Goal: Book appointment/travel/reservation

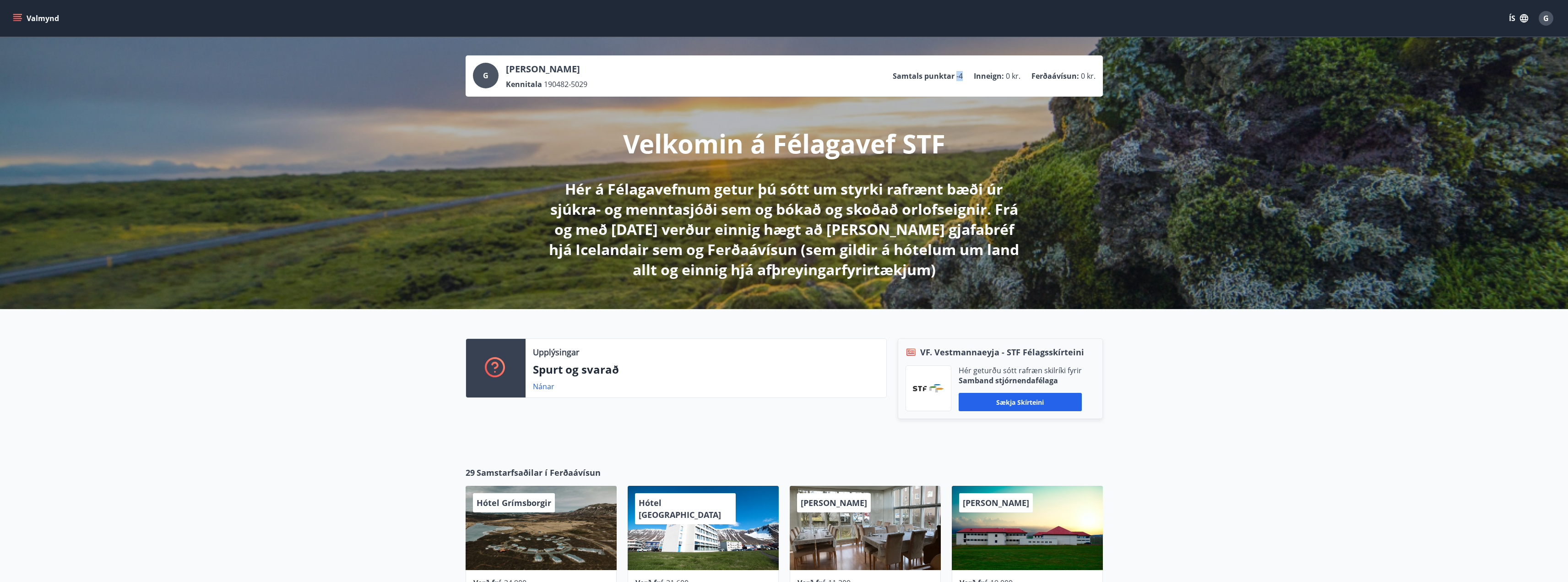
drag, startPoint x: 956, startPoint y: 75, endPoint x: 963, endPoint y: 75, distance: 7.0
click at [963, 75] on li "Samtals punktar -4" at bounding box center [927, 76] width 70 height 10
click at [41, 18] on button "Valmynd" at bounding box center [37, 18] width 52 height 17
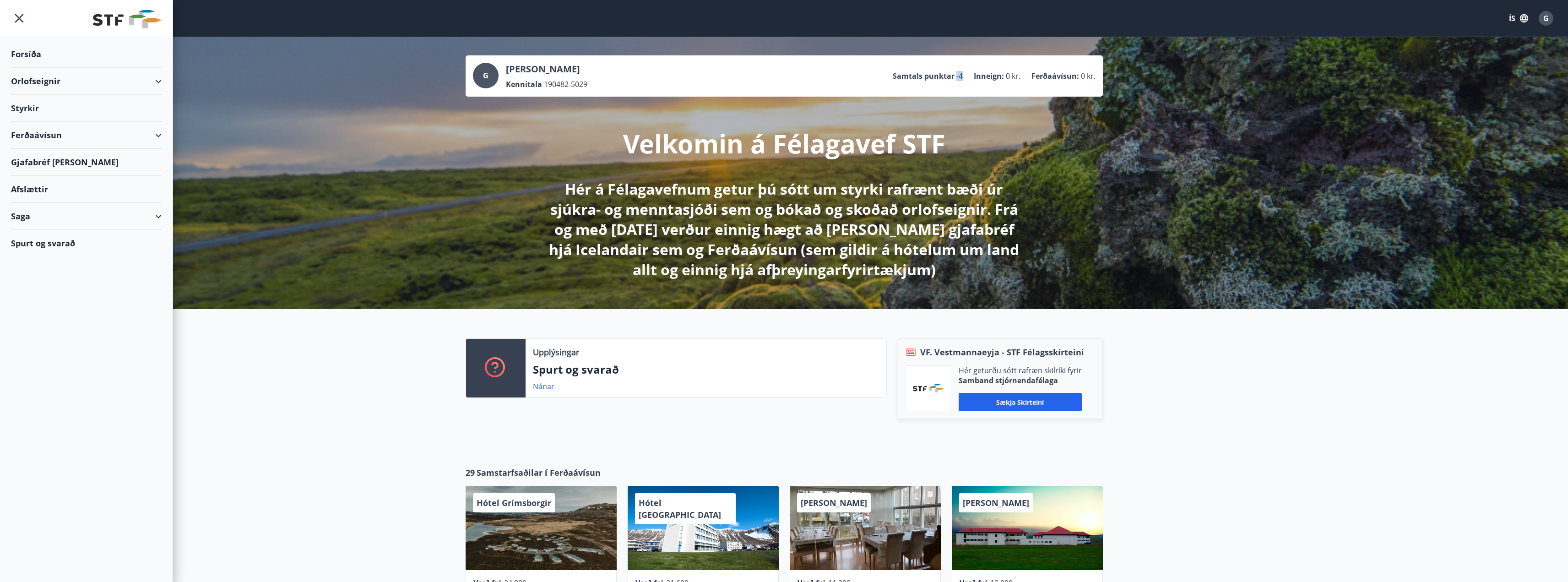
click at [37, 75] on div "Orlofseignir" at bounding box center [86, 81] width 150 height 27
click at [48, 125] on div "Bókunardagatal" at bounding box center [86, 123] width 136 height 19
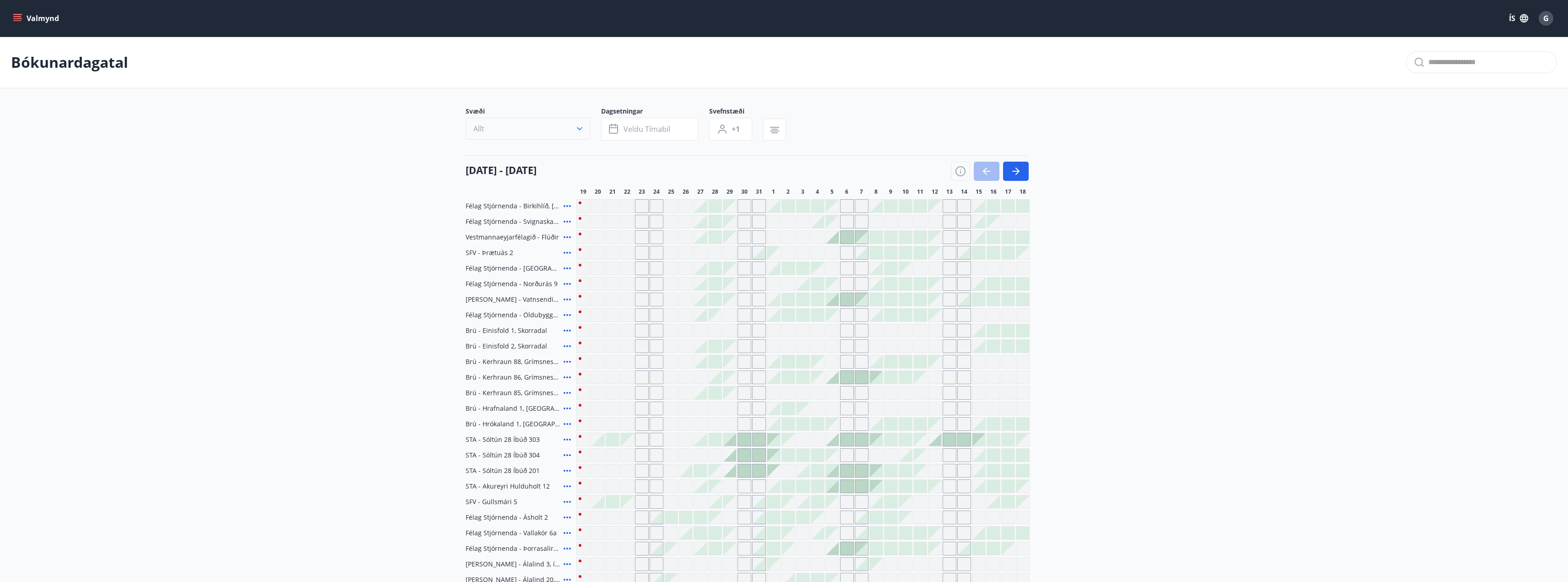
click at [521, 131] on button "Allt" at bounding box center [528, 128] width 125 height 22
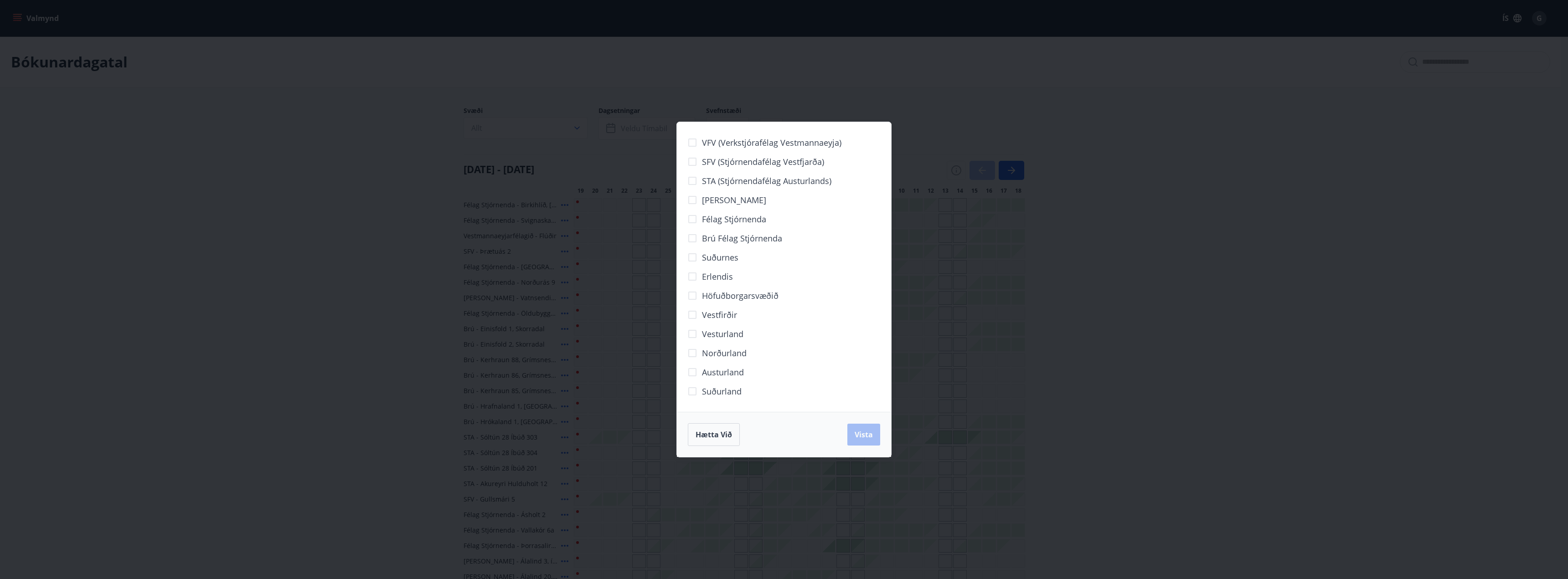
click at [725, 352] on span "Norðurland" at bounding box center [724, 353] width 44 height 12
click at [862, 430] on span "Vista" at bounding box center [864, 434] width 18 height 10
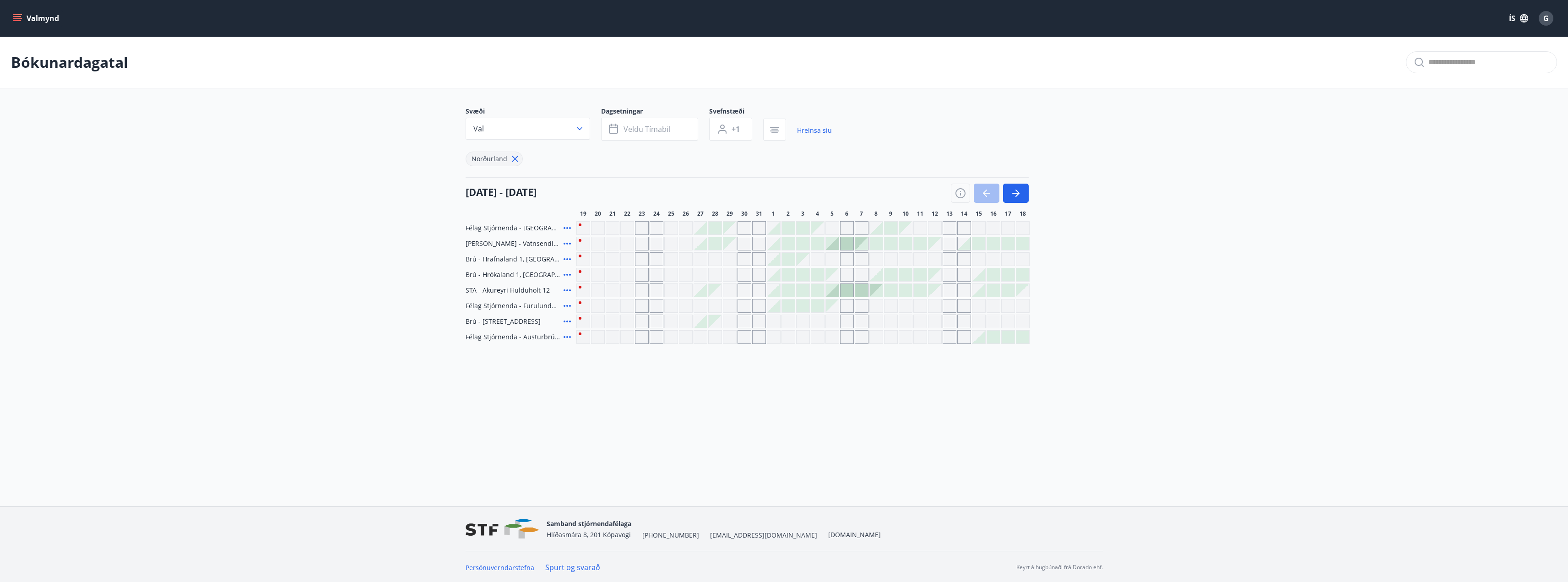
click at [45, 14] on button "Valmynd" at bounding box center [37, 18] width 52 height 17
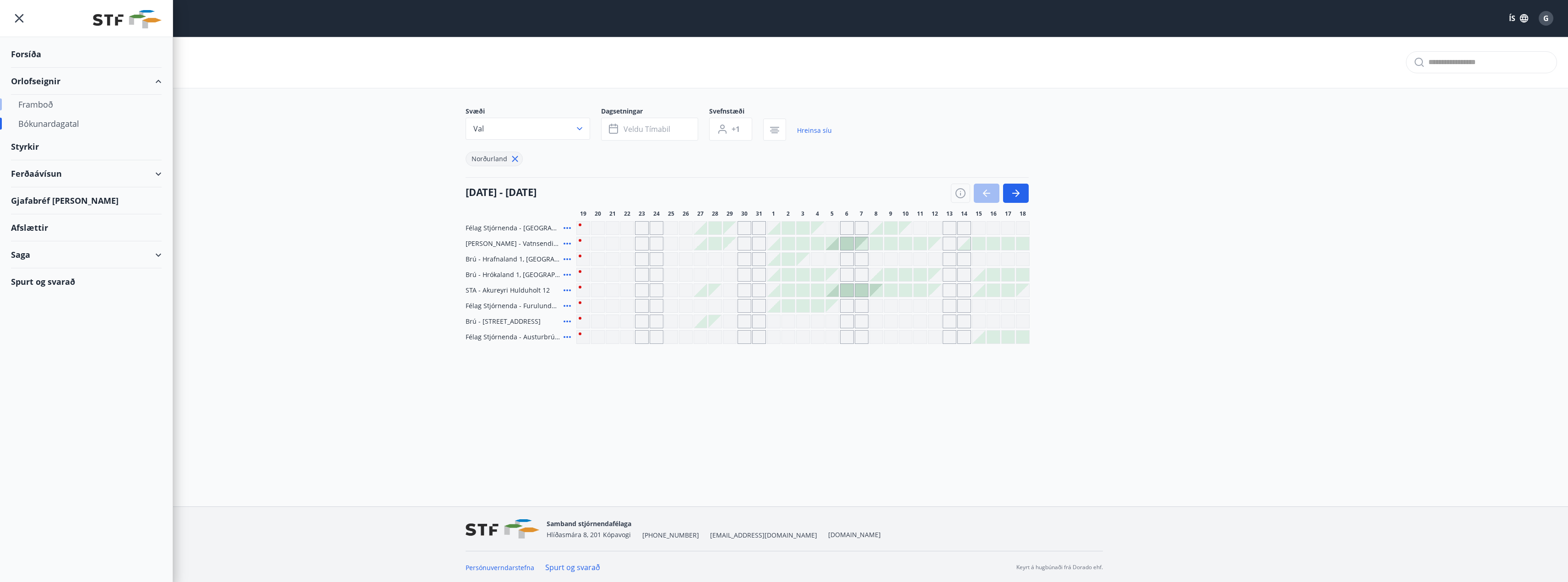
click at [46, 99] on div "Framboð" at bounding box center [86, 104] width 136 height 19
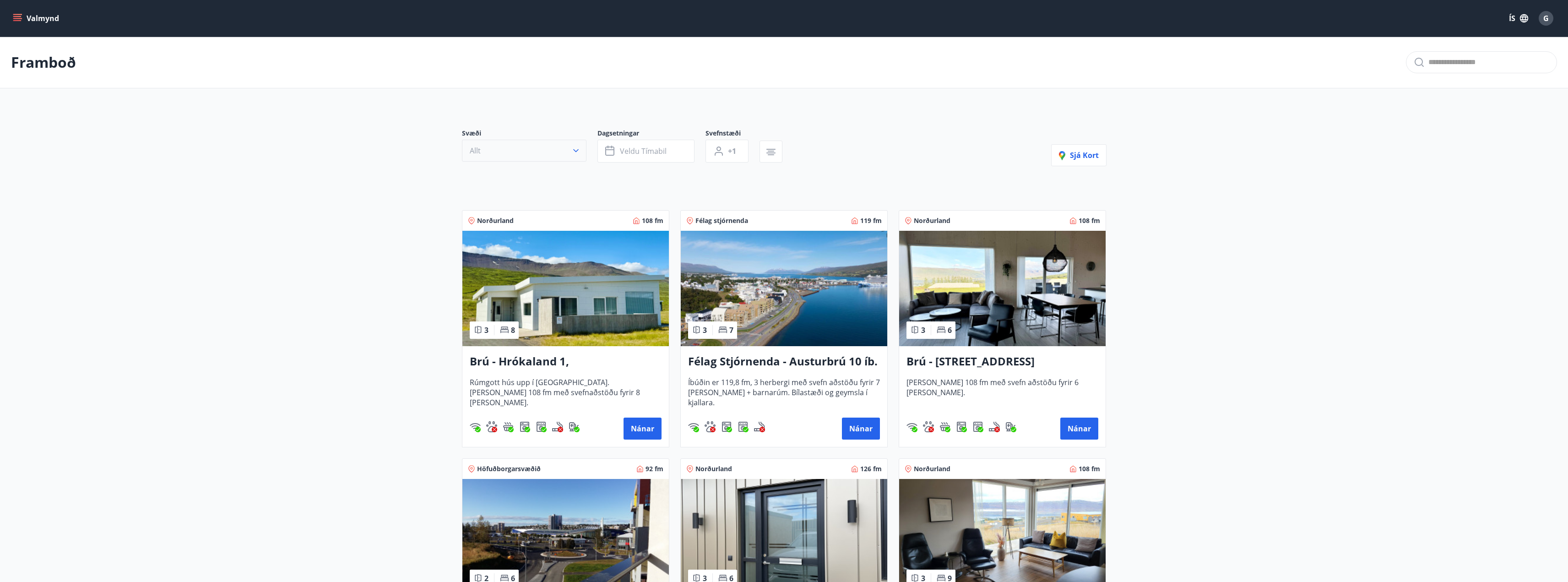
click at [556, 153] on button "Allt" at bounding box center [525, 150] width 125 height 22
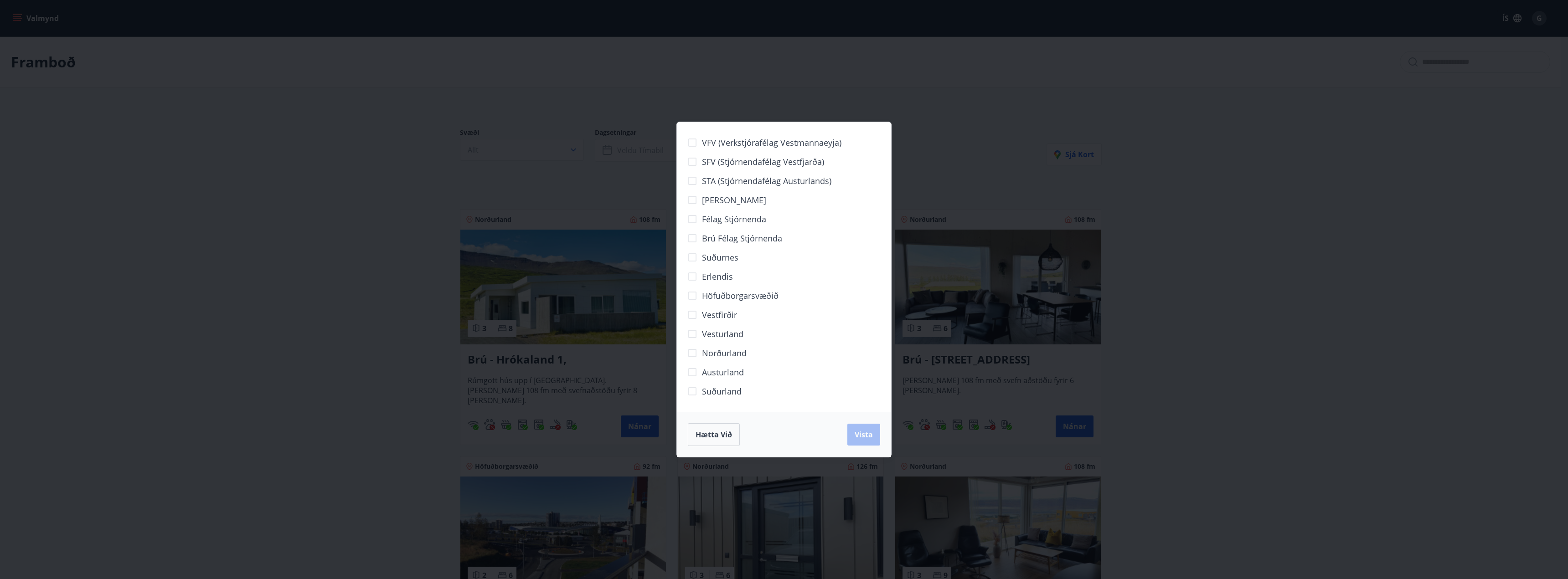
click at [725, 353] on span "Norðurland" at bounding box center [724, 353] width 44 height 12
click at [865, 430] on span "Vista" at bounding box center [864, 434] width 18 height 10
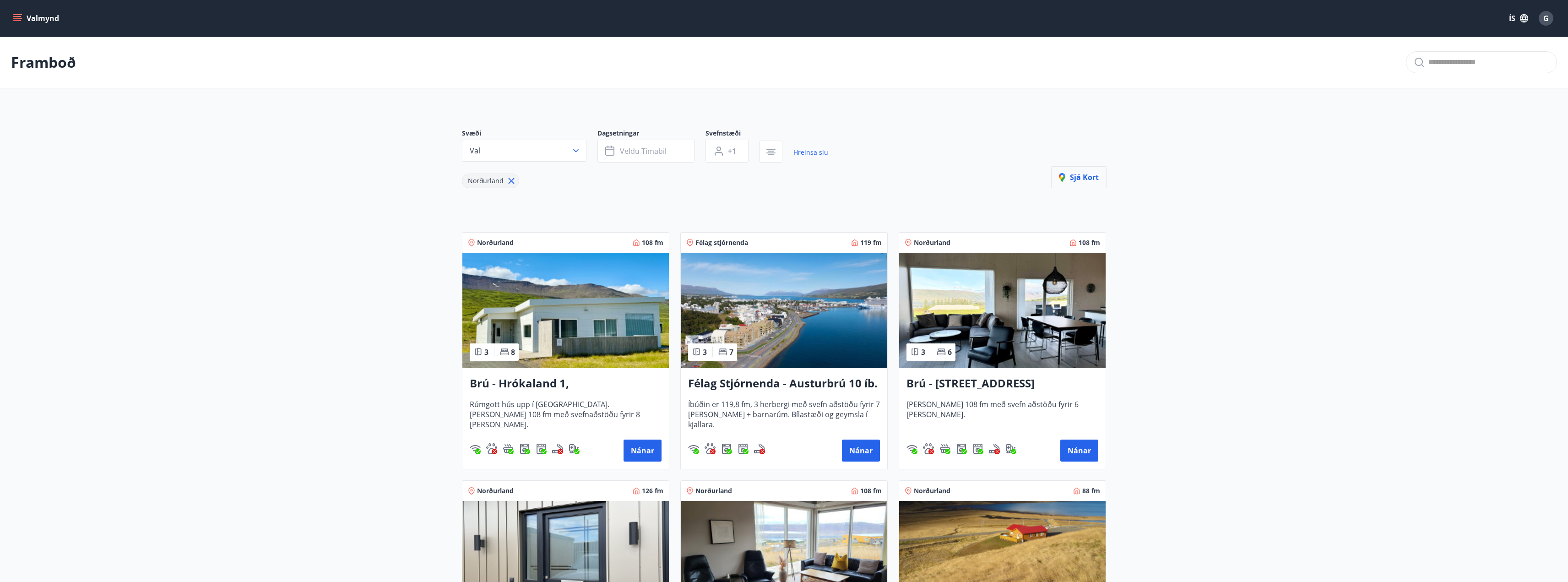
click at [1093, 176] on span "Sjá kort" at bounding box center [1078, 177] width 40 height 10
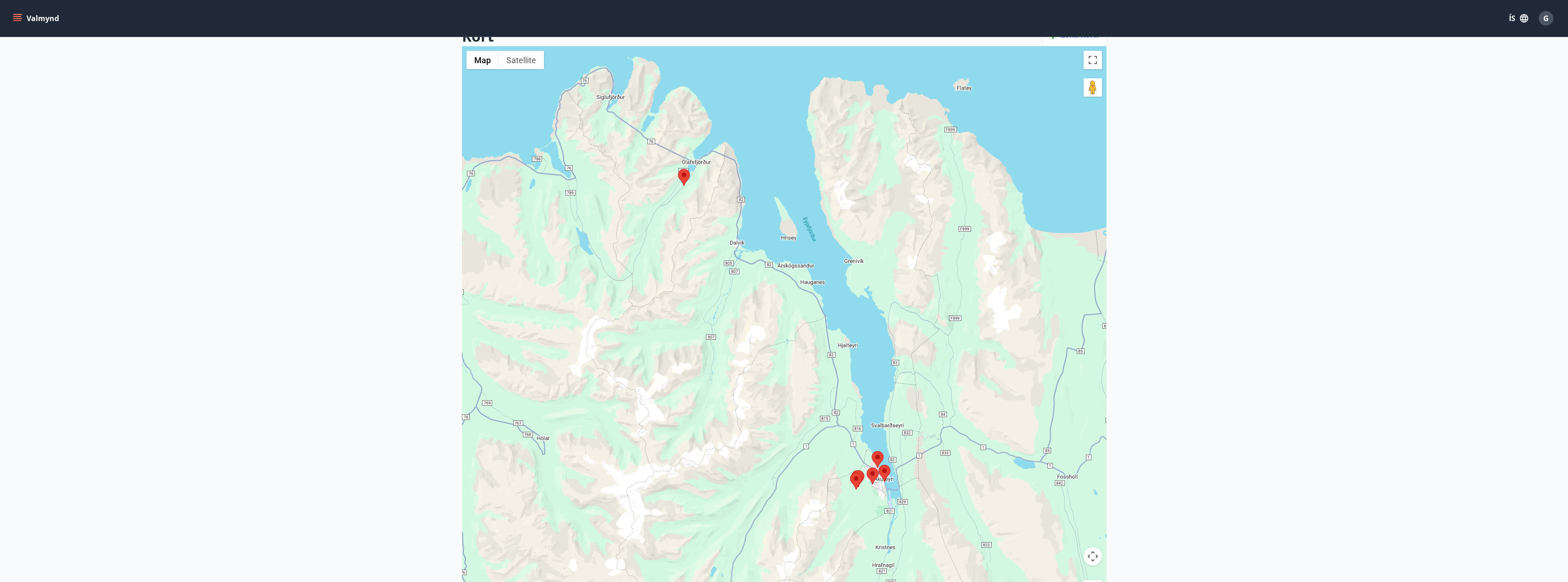
scroll to position [91, 0]
click at [678, 169] on area at bounding box center [678, 169] width 0 height 0
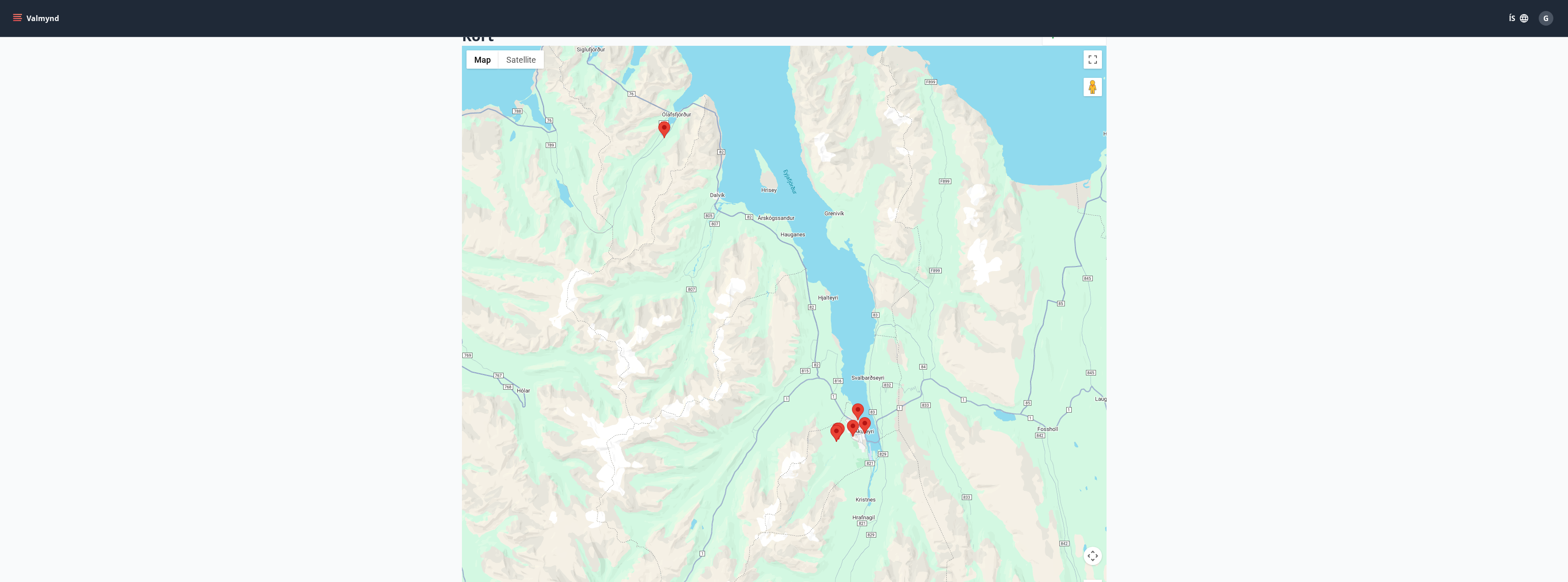
drag, startPoint x: 973, startPoint y: 512, endPoint x: 954, endPoint y: 464, distance: 51.6
click at [954, 464] on div at bounding box center [784, 337] width 644 height 582
click at [658, 121] on area at bounding box center [658, 121] width 0 height 0
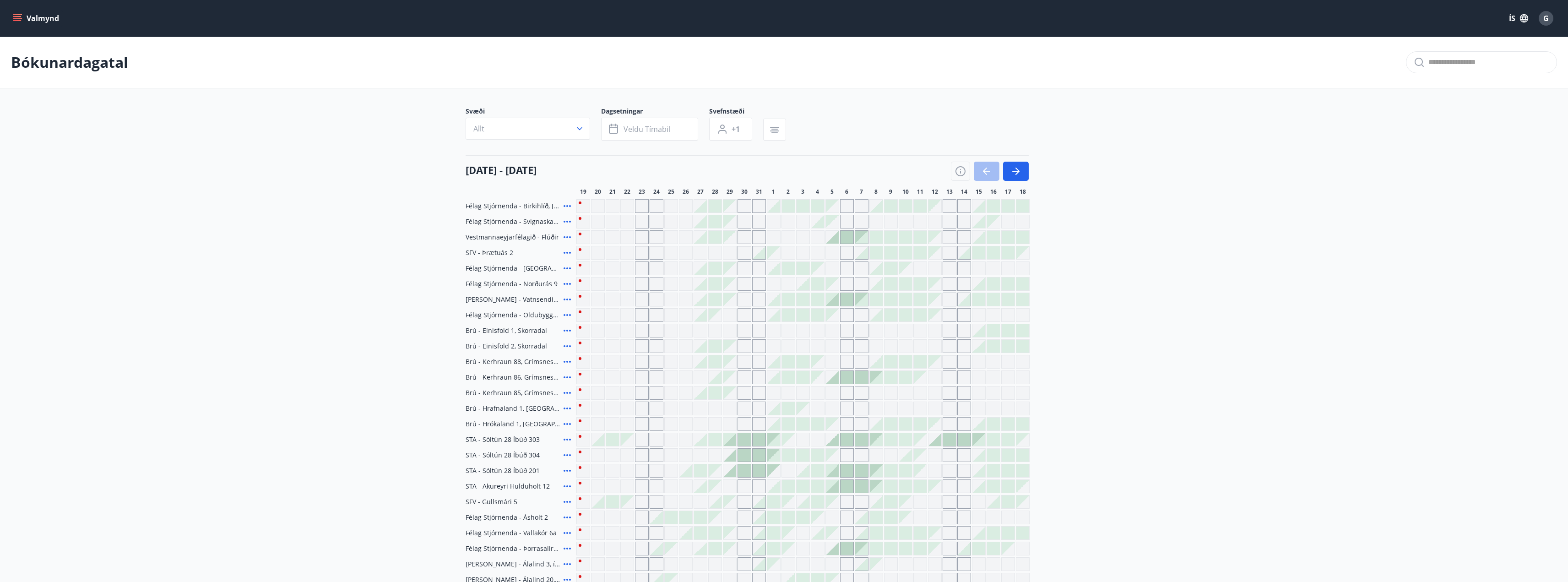
click at [24, 11] on button "Valmynd" at bounding box center [37, 18] width 52 height 17
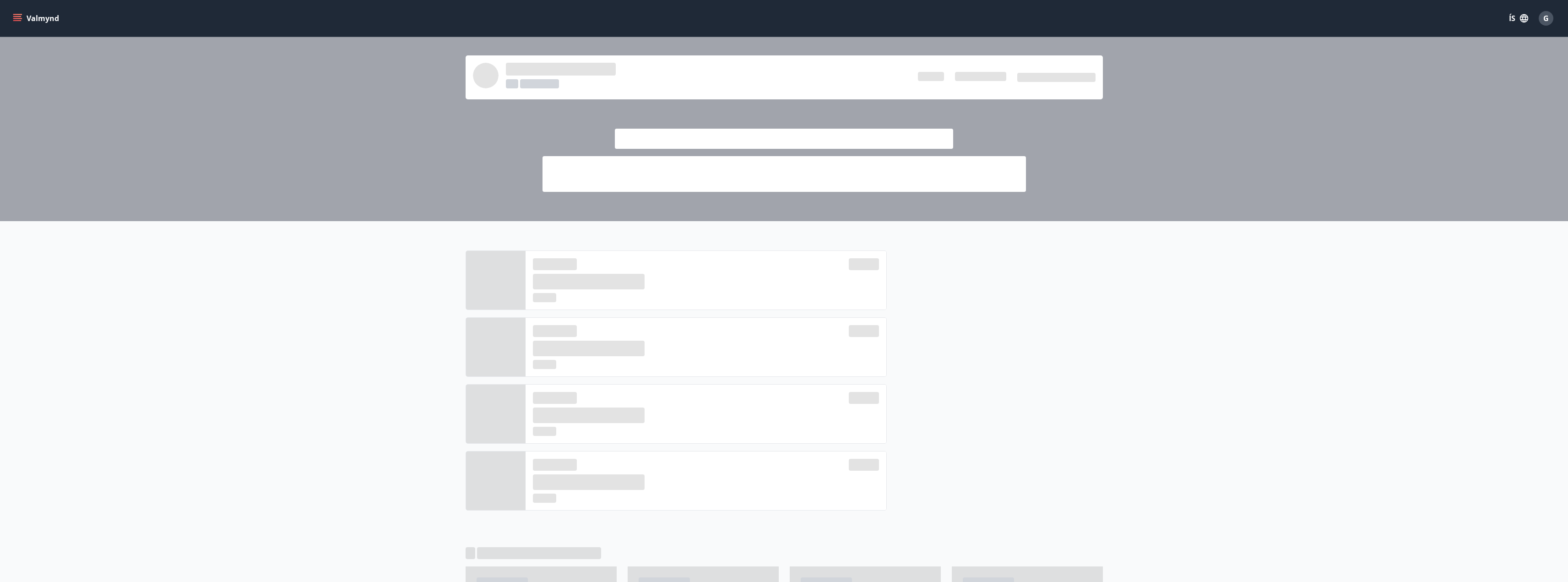
drag, startPoint x: 73, startPoint y: 4, endPoint x: 15, endPoint y: 15, distance: 59.0
click at [15, 15] on icon "menu" at bounding box center [17, 18] width 9 height 9
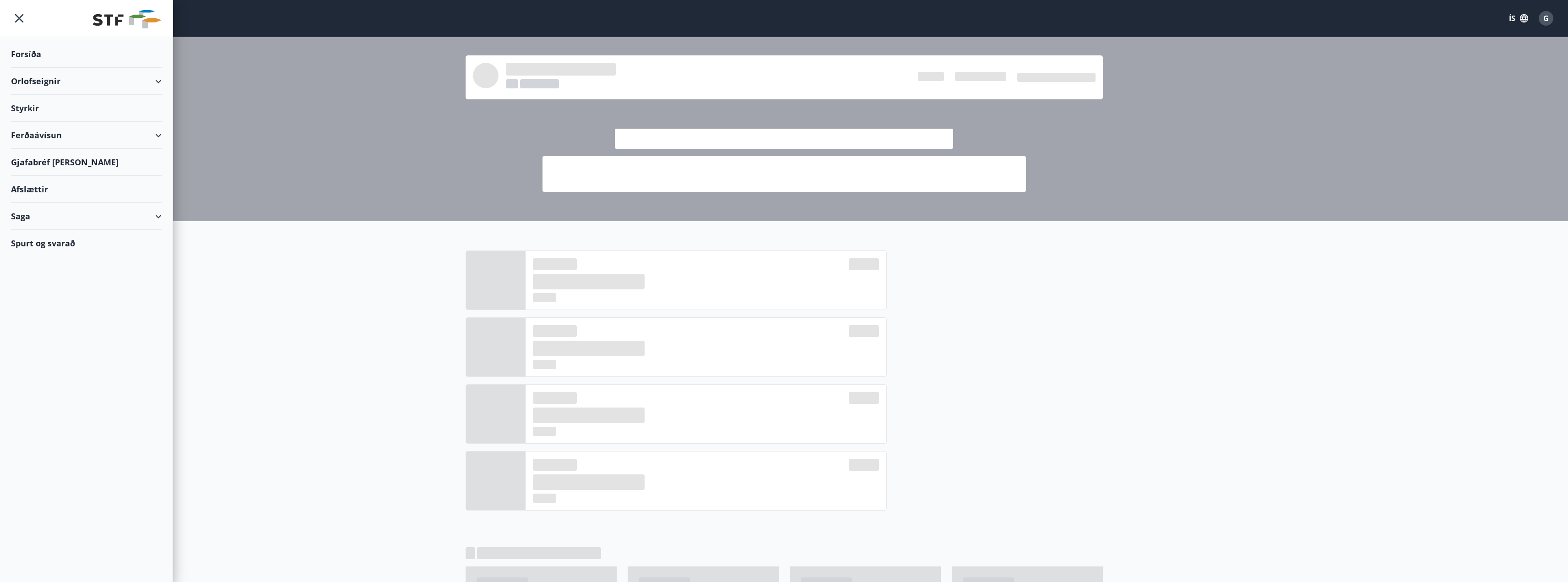
click at [54, 80] on div "Orlofseignir" at bounding box center [86, 81] width 150 height 27
click at [47, 104] on div "Framboð" at bounding box center [86, 104] width 136 height 19
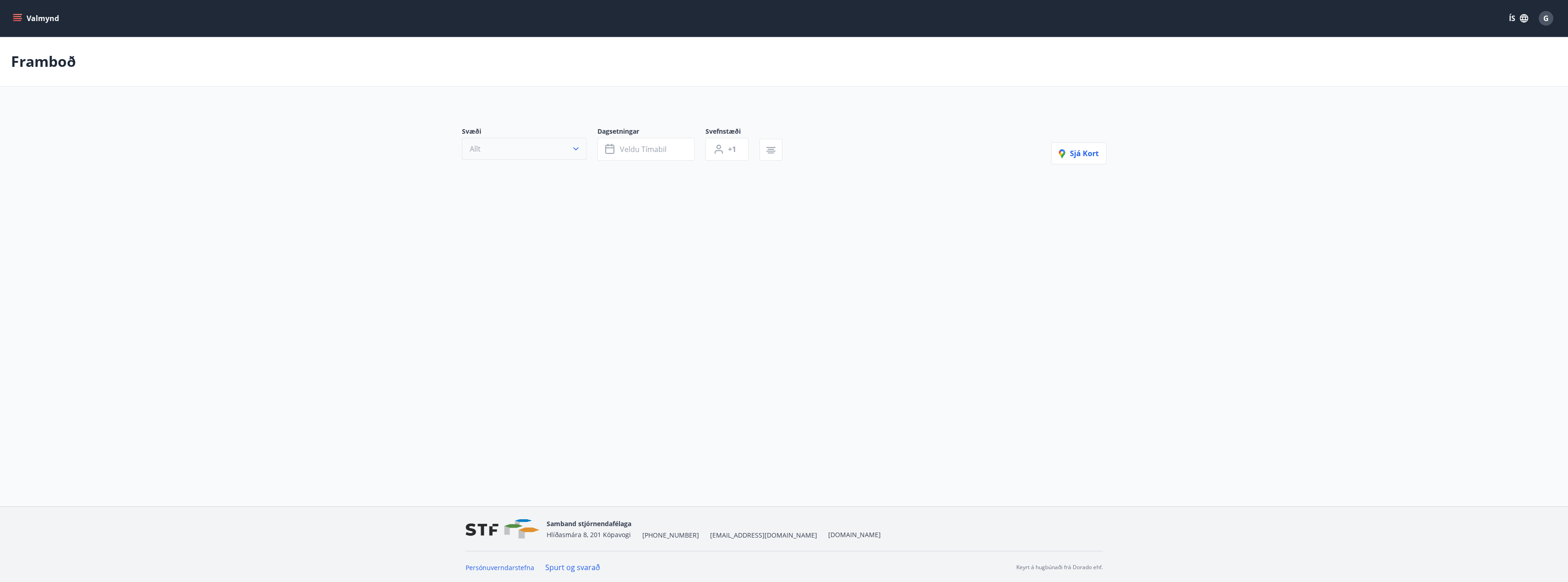
click at [499, 146] on button "Allt" at bounding box center [525, 149] width 125 height 22
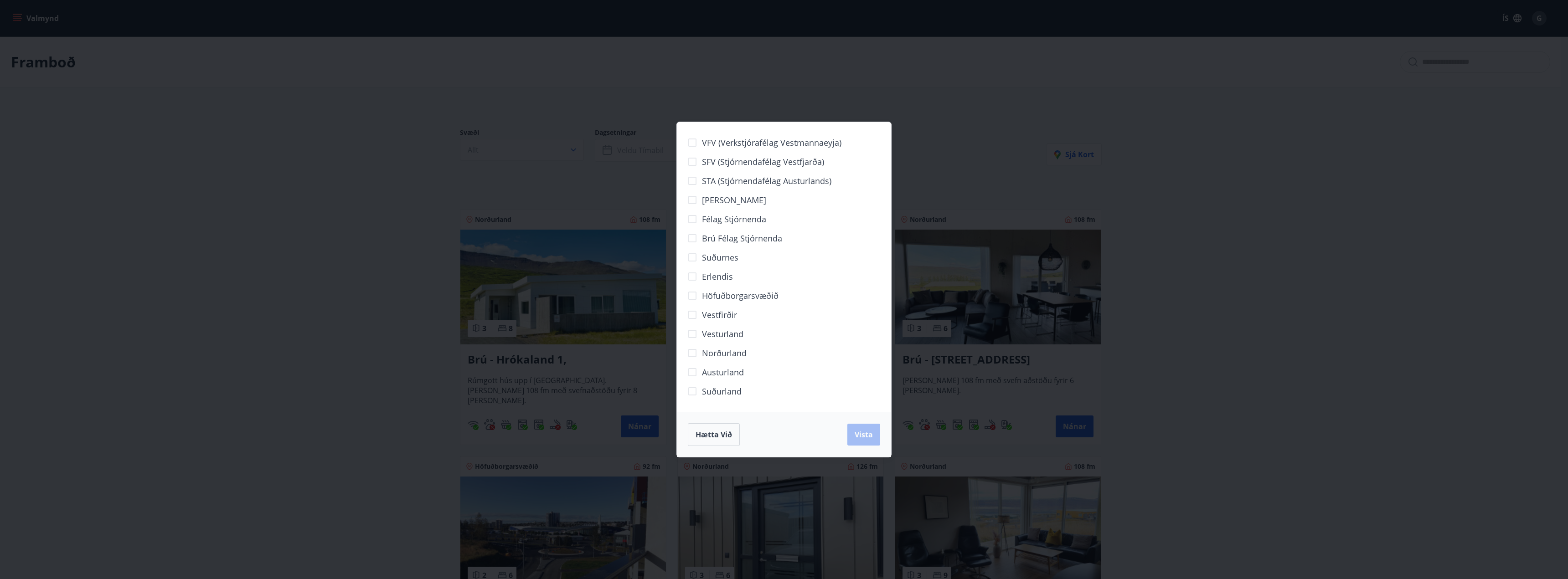
click at [723, 350] on span "Norðurland" at bounding box center [724, 353] width 44 height 12
drag, startPoint x: 856, startPoint y: 432, endPoint x: 786, endPoint y: 420, distance: 71.0
click at [856, 432] on span "Vista" at bounding box center [864, 434] width 18 height 10
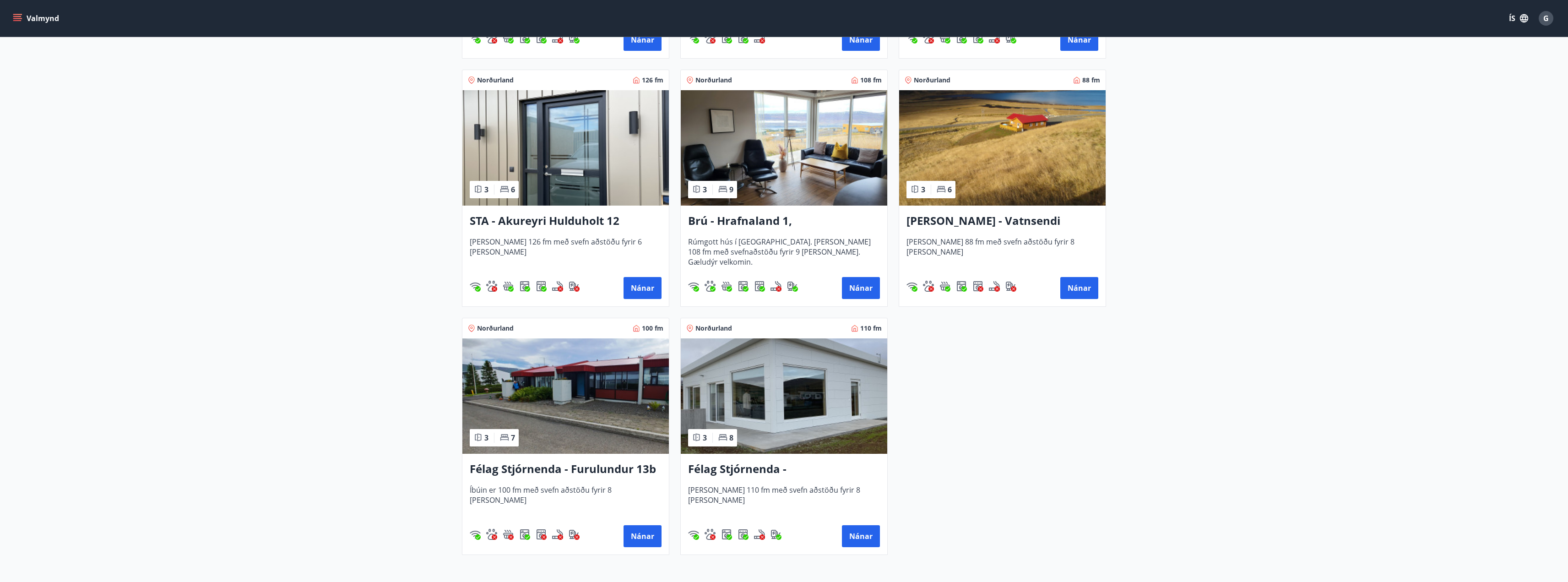
scroll to position [411, 0]
click at [652, 533] on button "Nánar" at bounding box center [642, 536] width 38 height 22
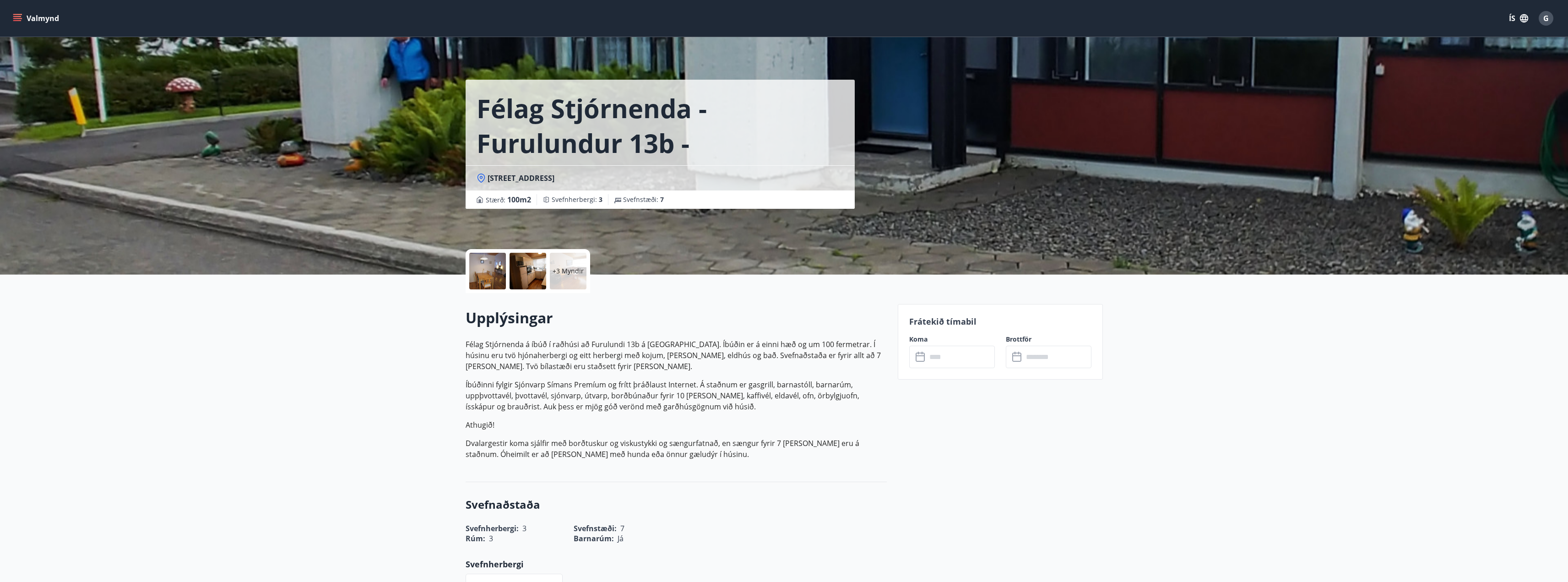
click at [564, 273] on p "+3 Myndir" at bounding box center [568, 271] width 31 height 9
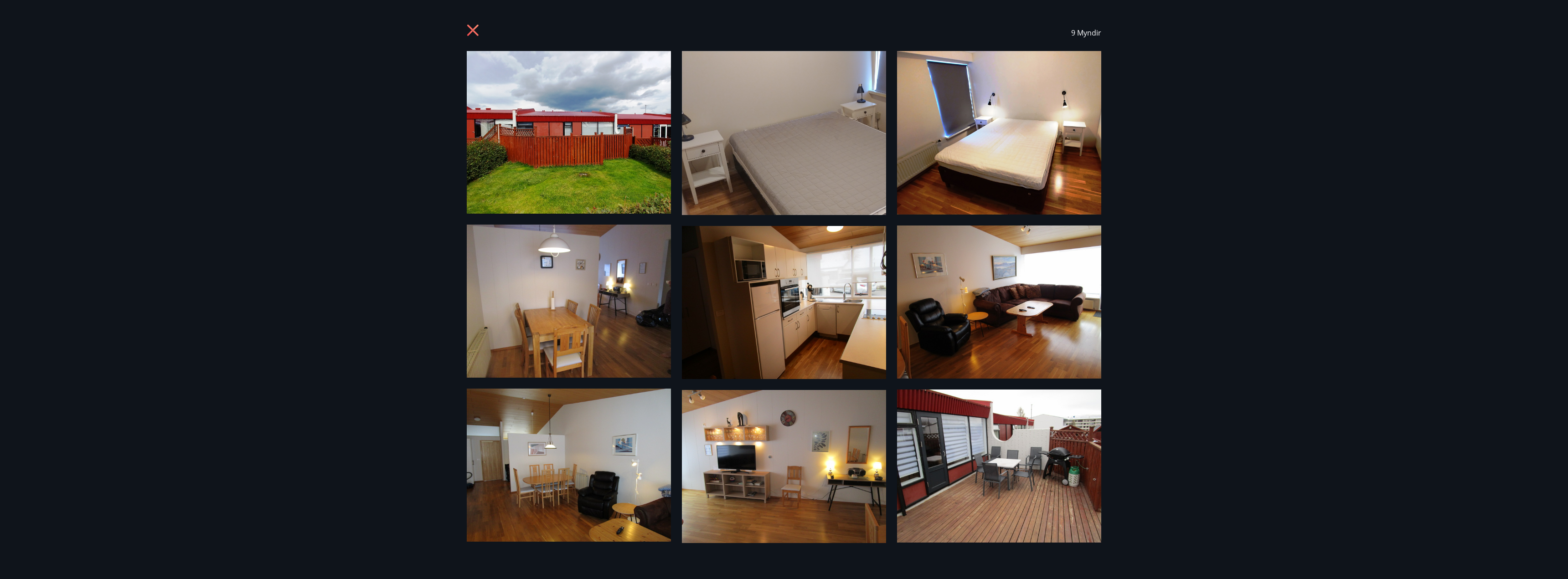
click at [471, 33] on icon at bounding box center [473, 30] width 12 height 12
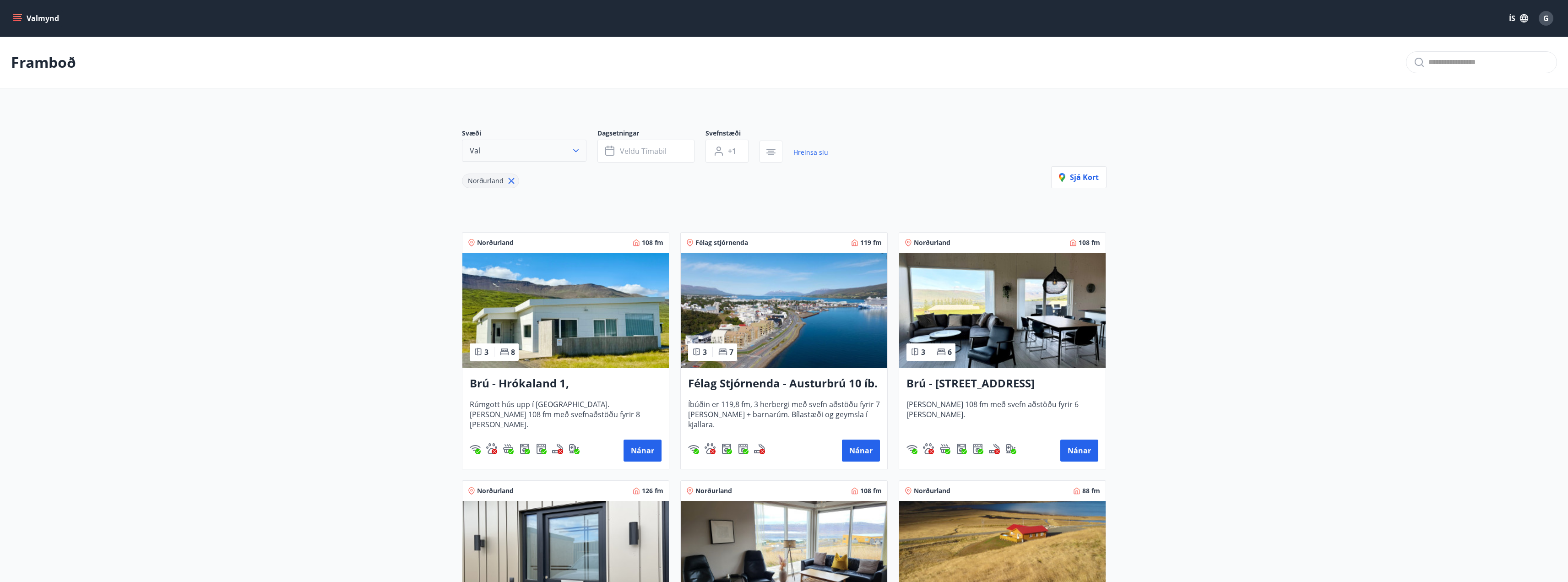
click at [522, 154] on button "Val" at bounding box center [525, 150] width 125 height 22
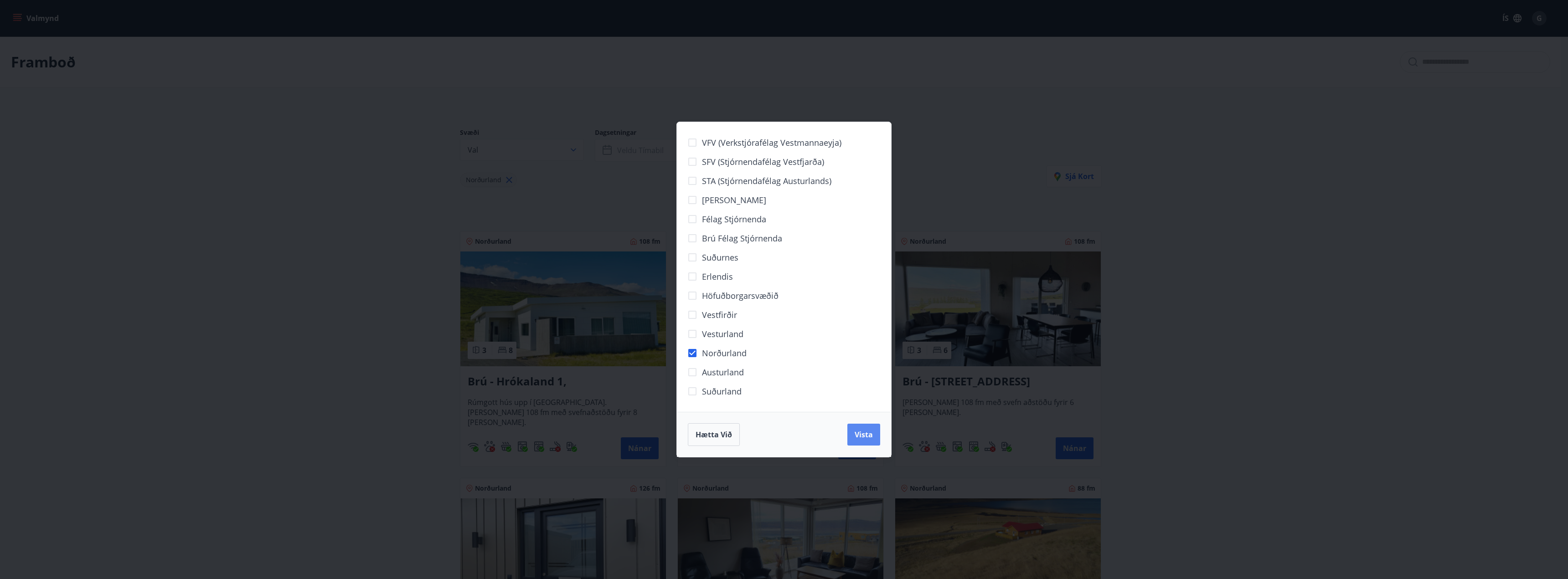
click at [873, 440] on button "Vista" at bounding box center [864, 434] width 33 height 22
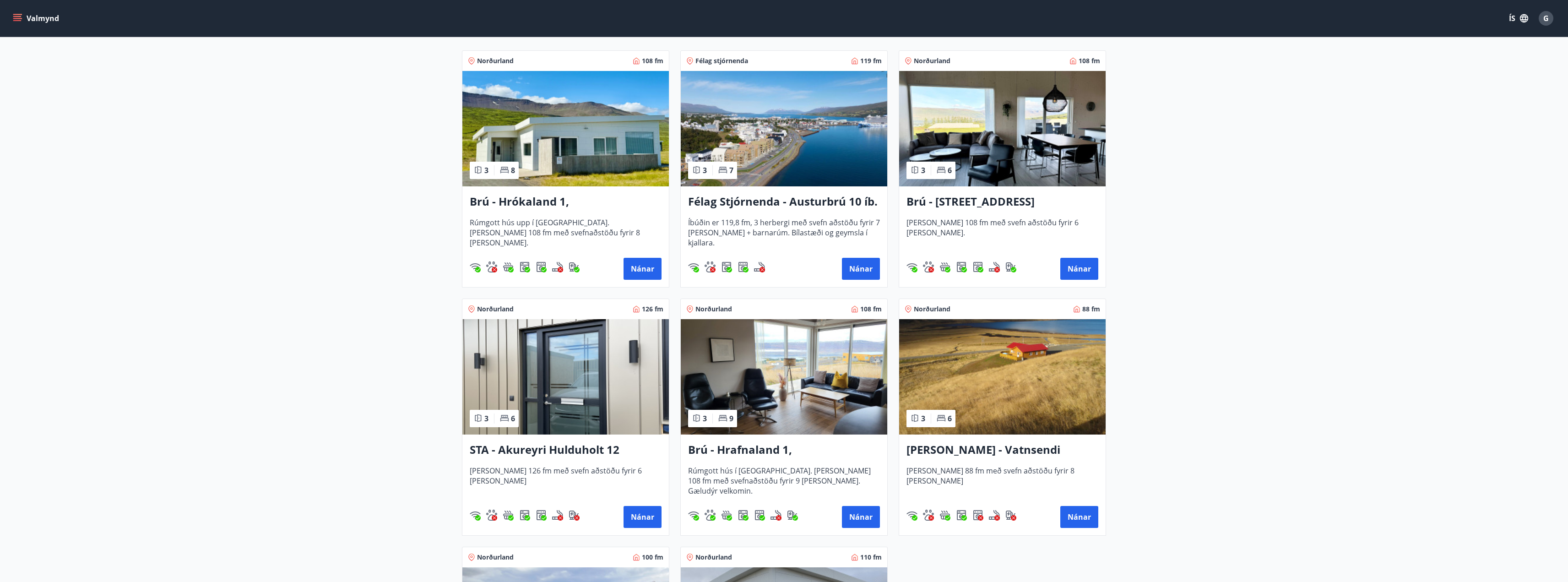
scroll to position [182, 0]
click at [867, 267] on button "Nánar" at bounding box center [861, 268] width 38 height 22
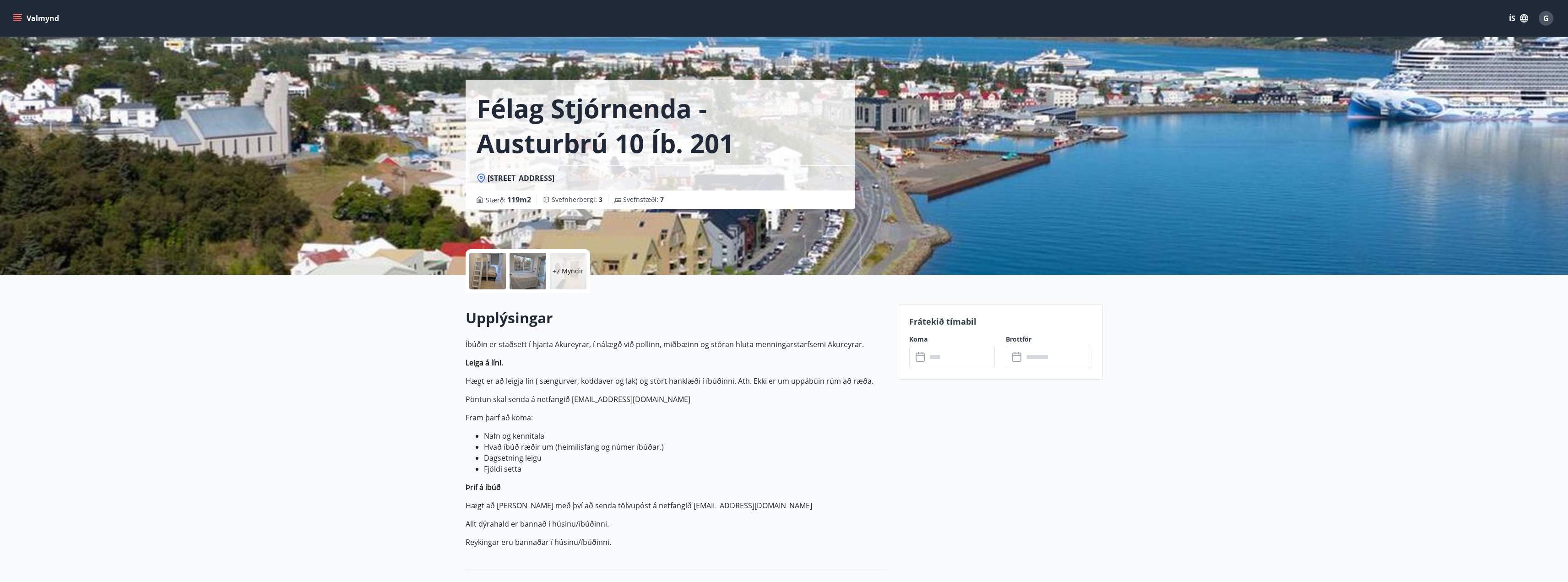
click at [572, 282] on div "+7 Myndir" at bounding box center [568, 271] width 37 height 37
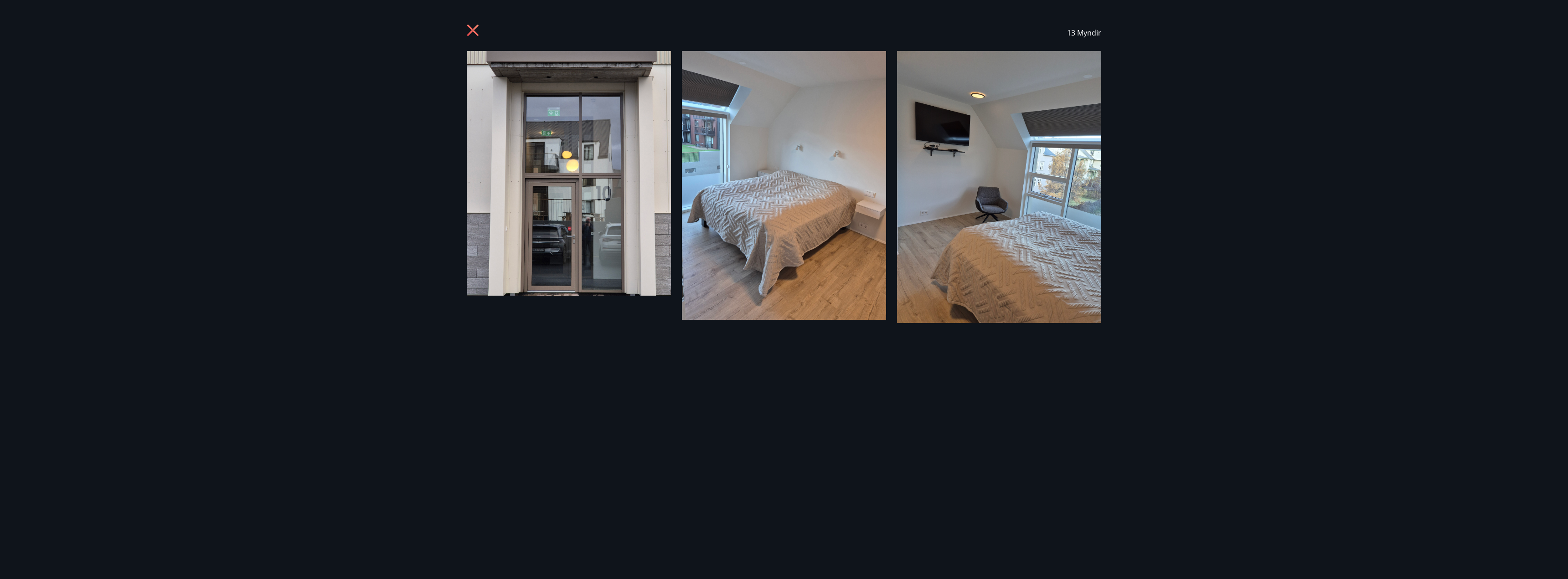
click at [240, 232] on div "13 Myndir" at bounding box center [784, 290] width 1568 height 579
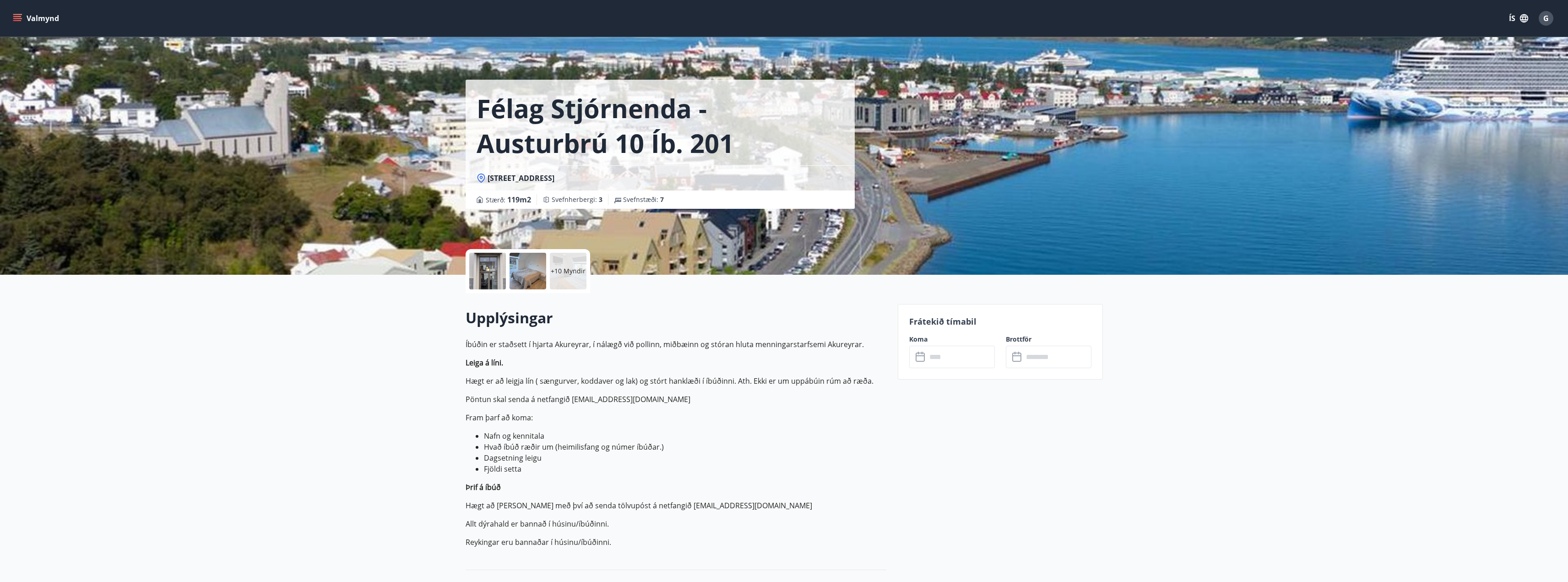
click at [569, 267] on p "+10 Myndir" at bounding box center [568, 271] width 35 height 9
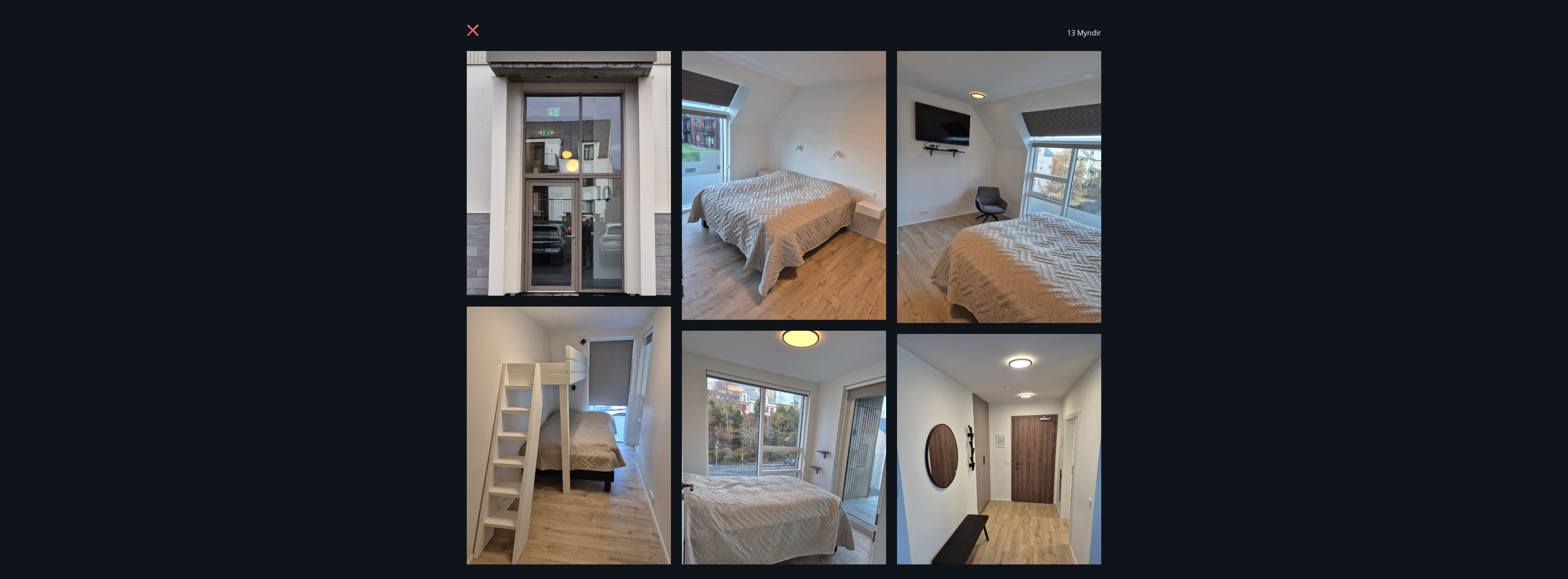
click at [471, 32] on icon at bounding box center [473, 30] width 12 height 12
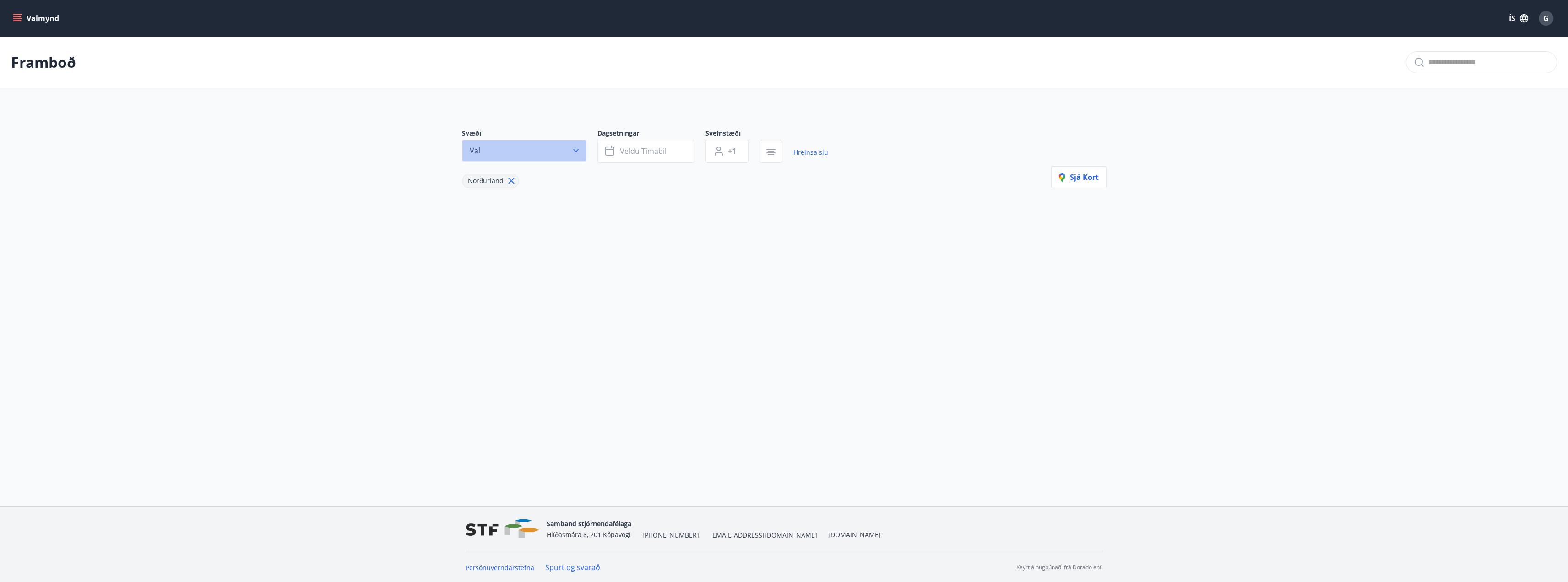
click at [545, 152] on button "Val" at bounding box center [525, 150] width 125 height 22
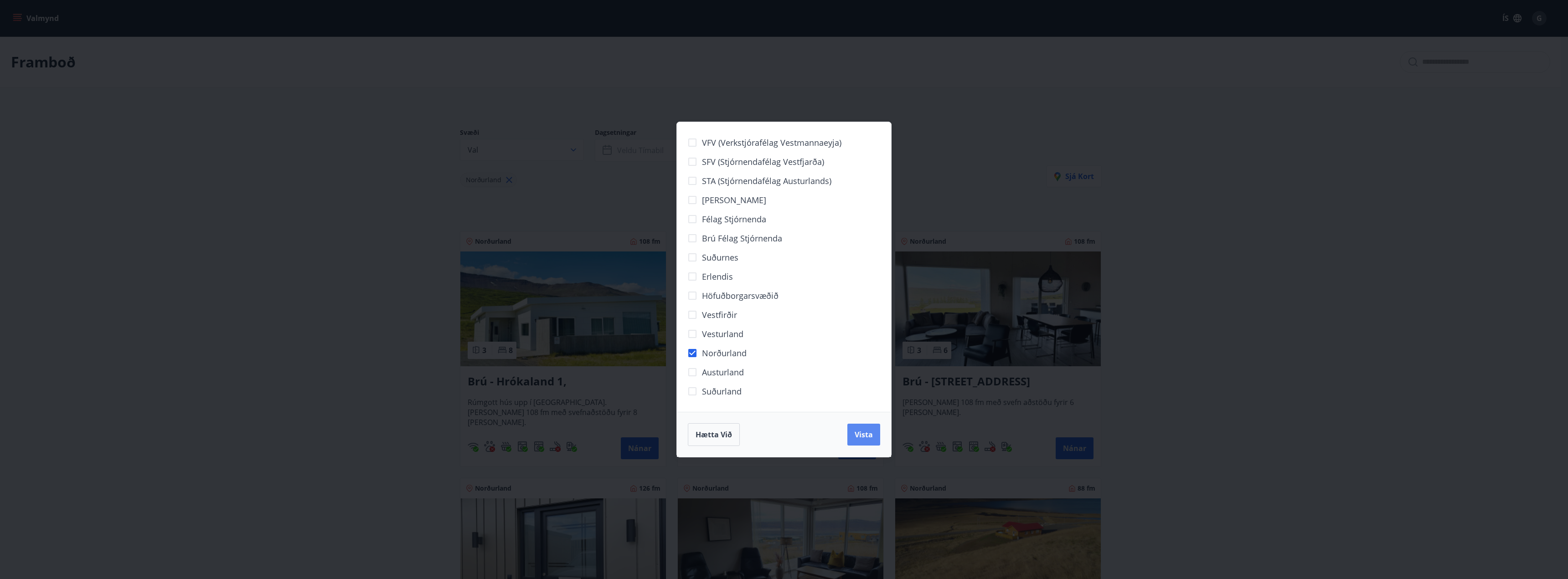
click at [869, 435] on span "Vista" at bounding box center [864, 434] width 18 height 10
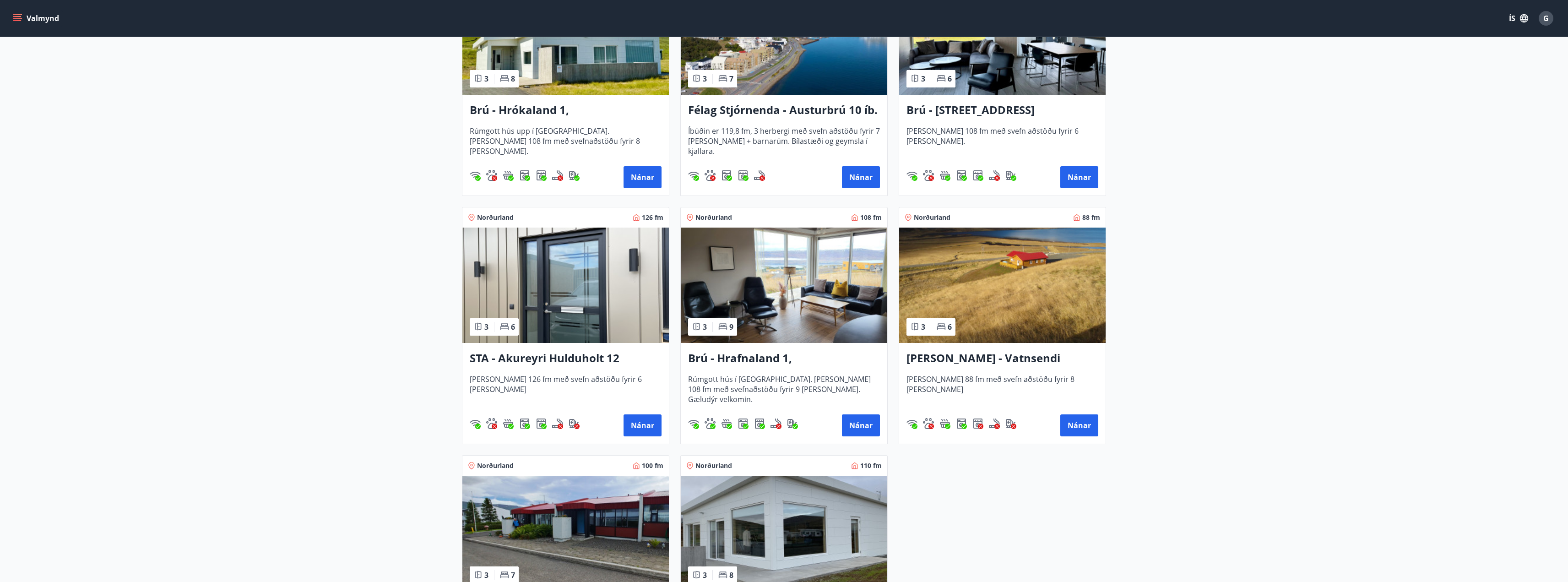
scroll to position [274, 0]
click at [864, 427] on button "Nánar" at bounding box center [861, 425] width 38 height 22
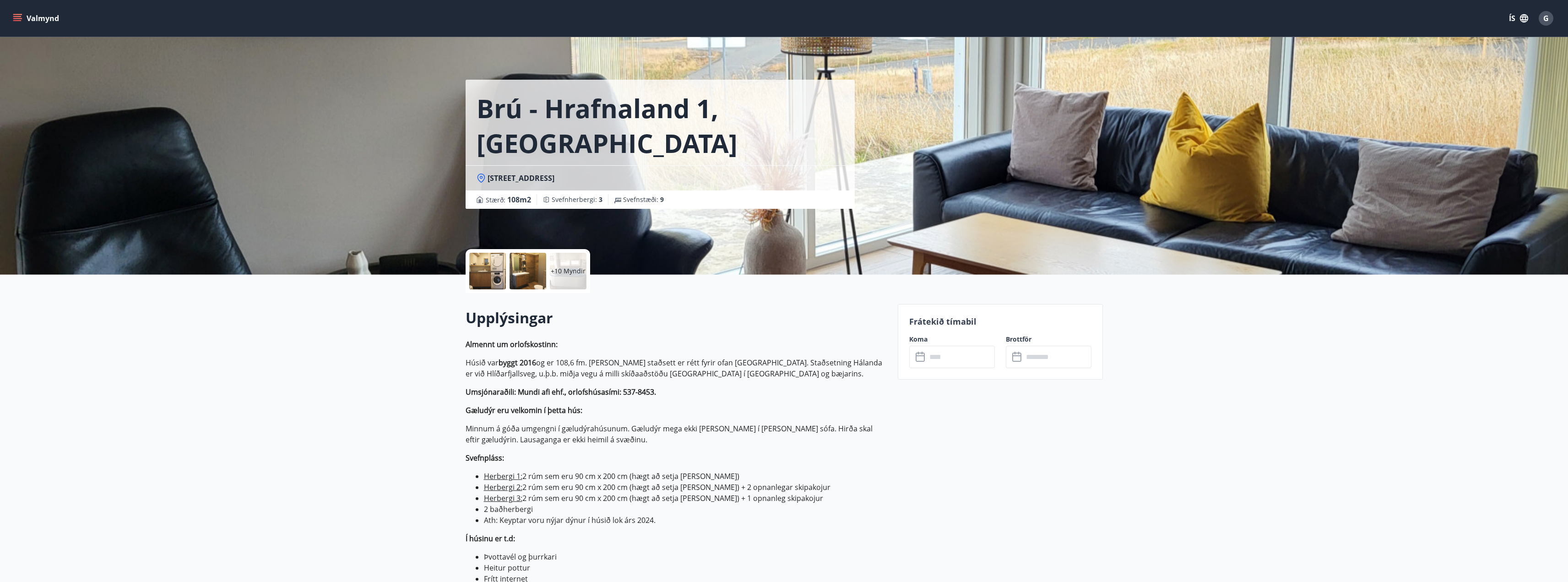
click at [572, 277] on div "+10 Myndir" at bounding box center [568, 271] width 37 height 37
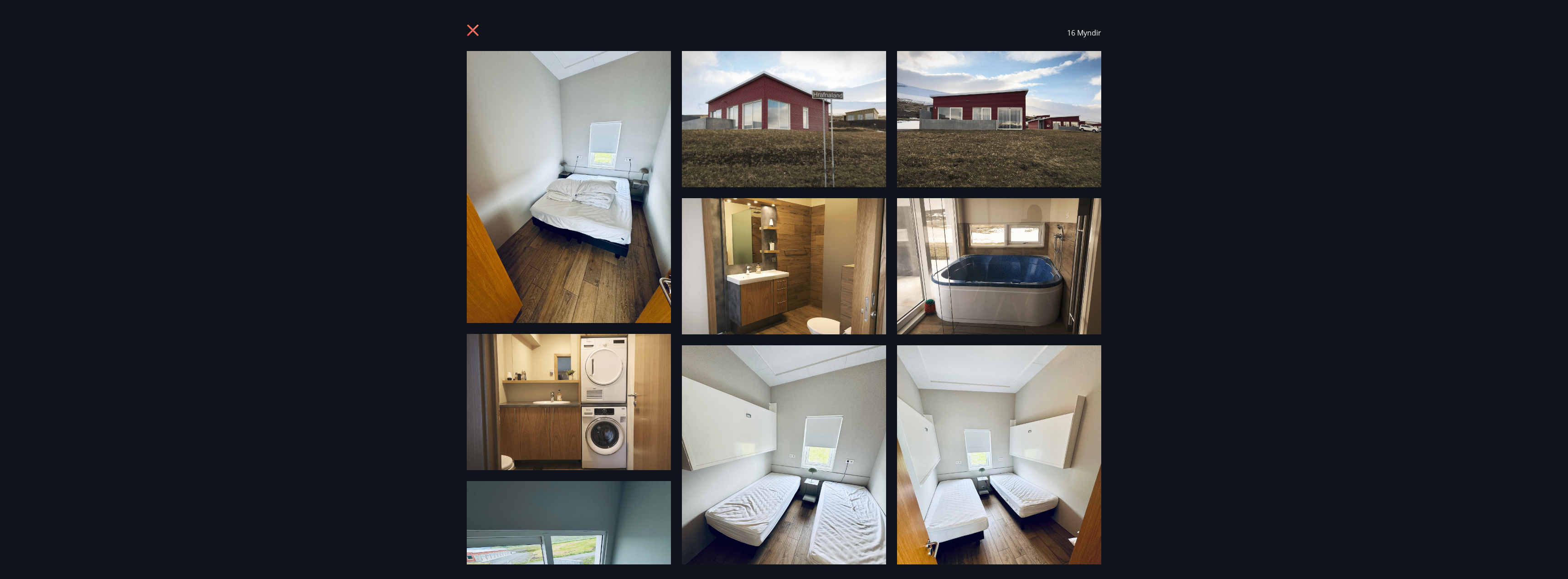
click at [475, 30] on icon at bounding box center [474, 32] width 15 height 15
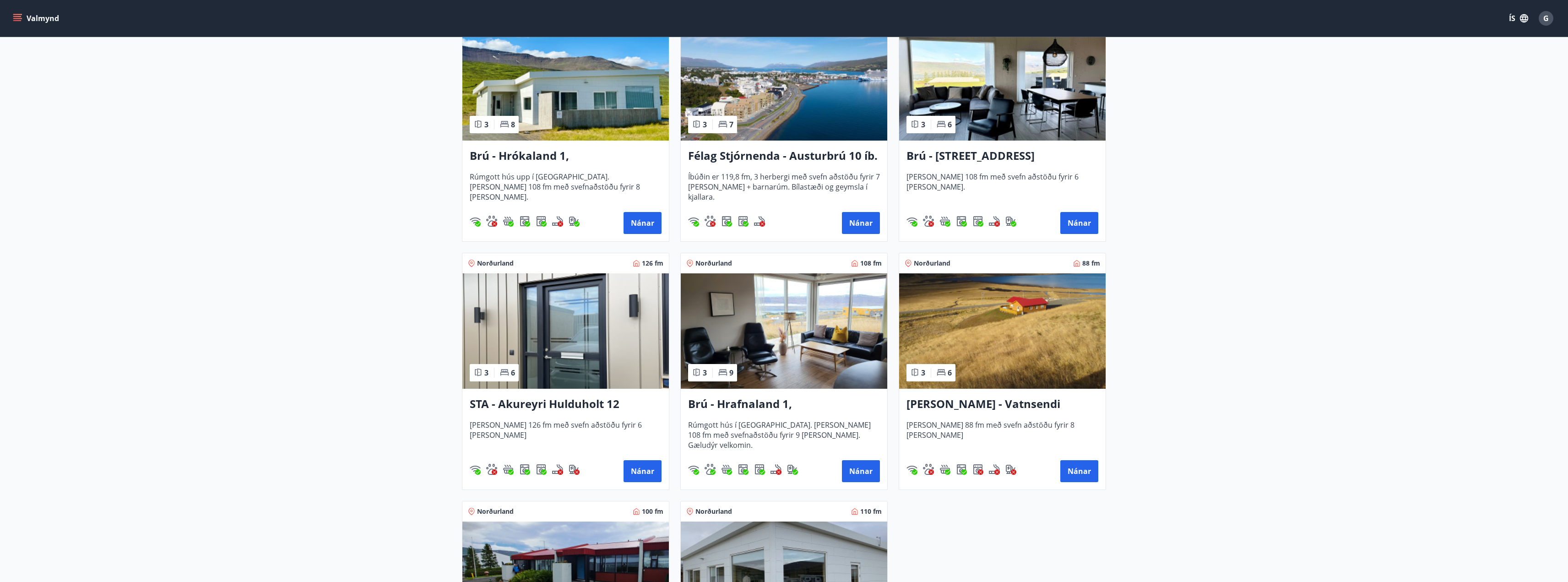
scroll to position [228, 0]
click at [728, 405] on h3 "Brú - Hrafnaland 1, [GEOGRAPHIC_DATA] (gæludýr velkomin)" at bounding box center [784, 403] width 192 height 17
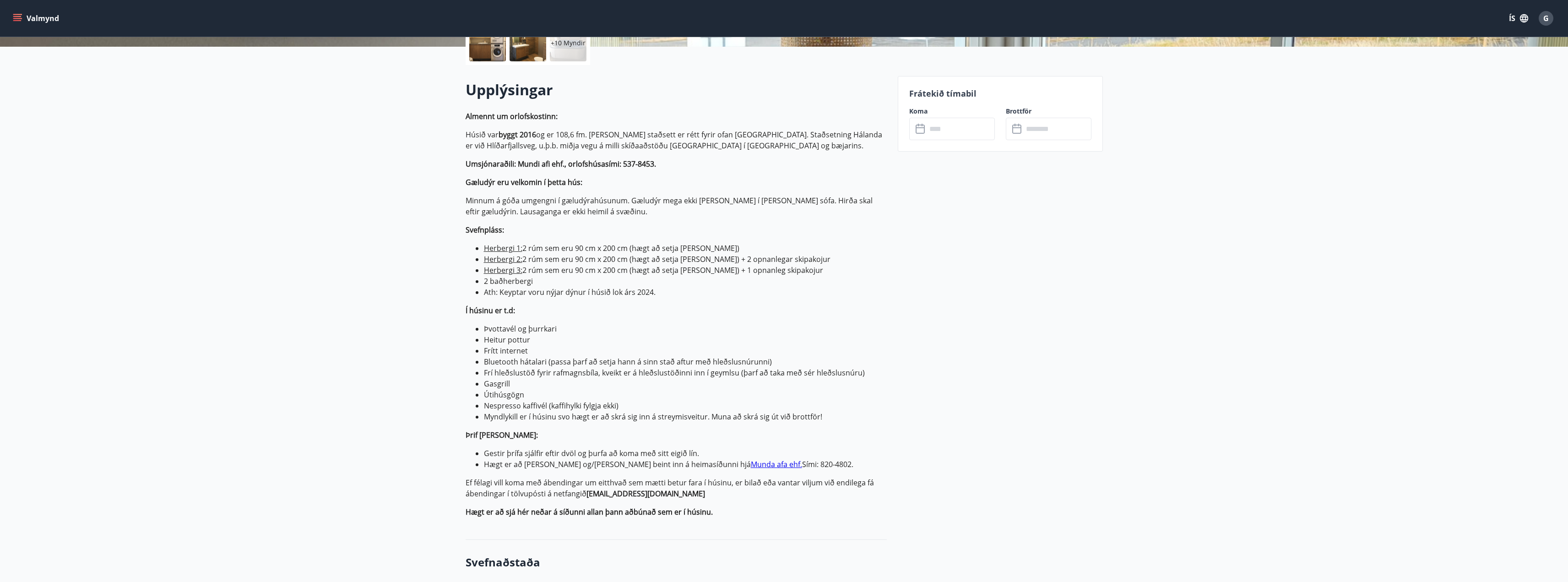
scroll to position [229, 0]
drag, startPoint x: 533, startPoint y: 351, endPoint x: 481, endPoint y: 354, distance: 52.1
click at [481, 354] on ul "Þvottavél og þurrkari Heitur pottur Frítt internet Bluetooth hátalari (passa þa…" at bounding box center [676, 372] width 421 height 99
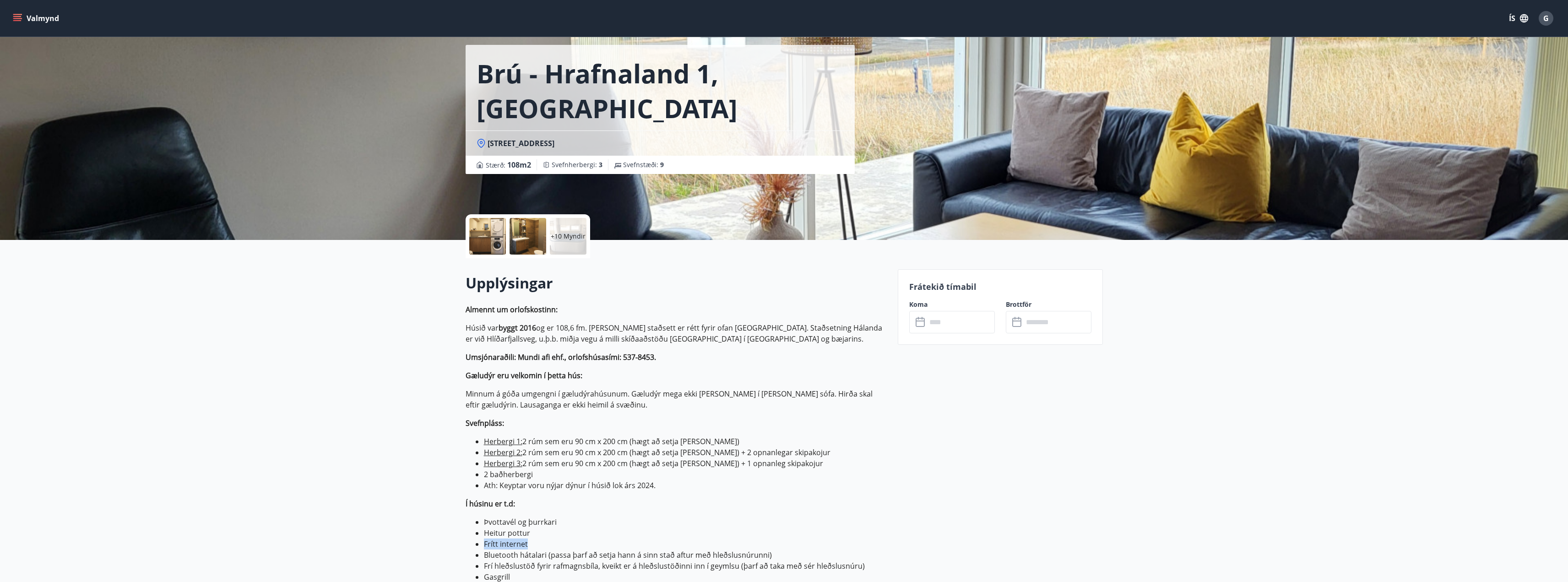
scroll to position [0, 0]
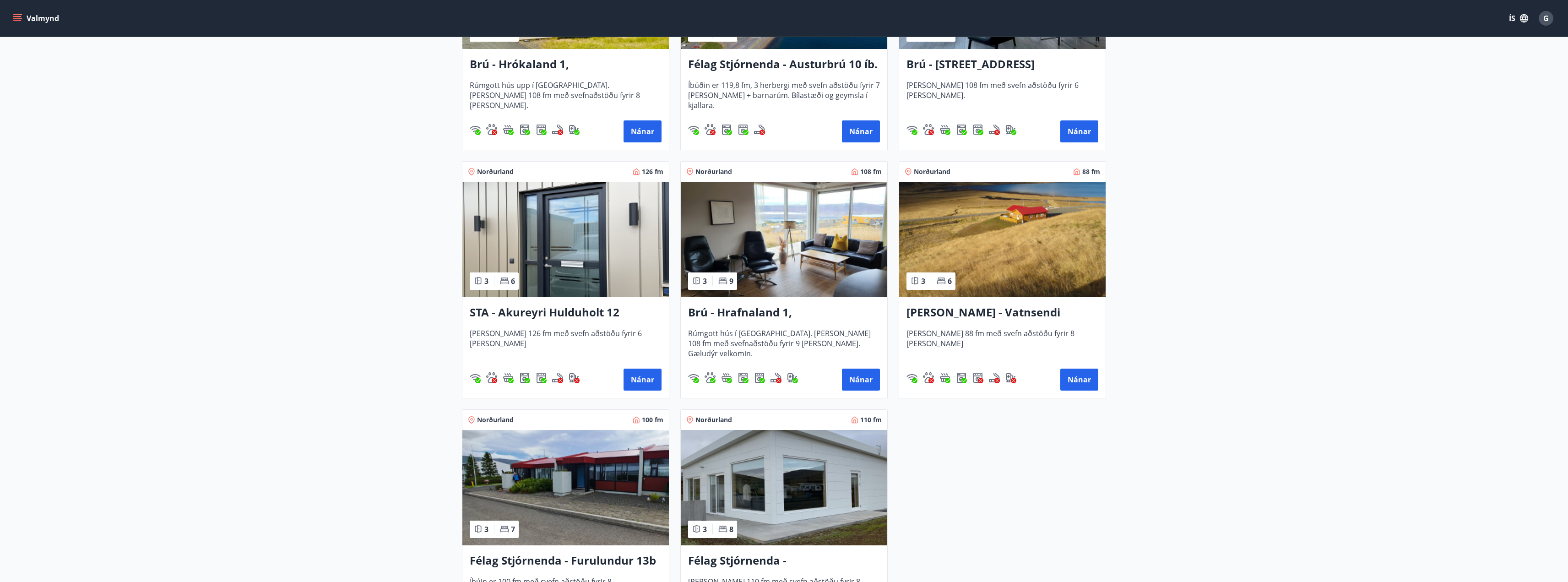
scroll to position [320, 0]
click at [517, 314] on h3 "STA - Akureyri Hulduholt 12" at bounding box center [565, 312] width 192 height 17
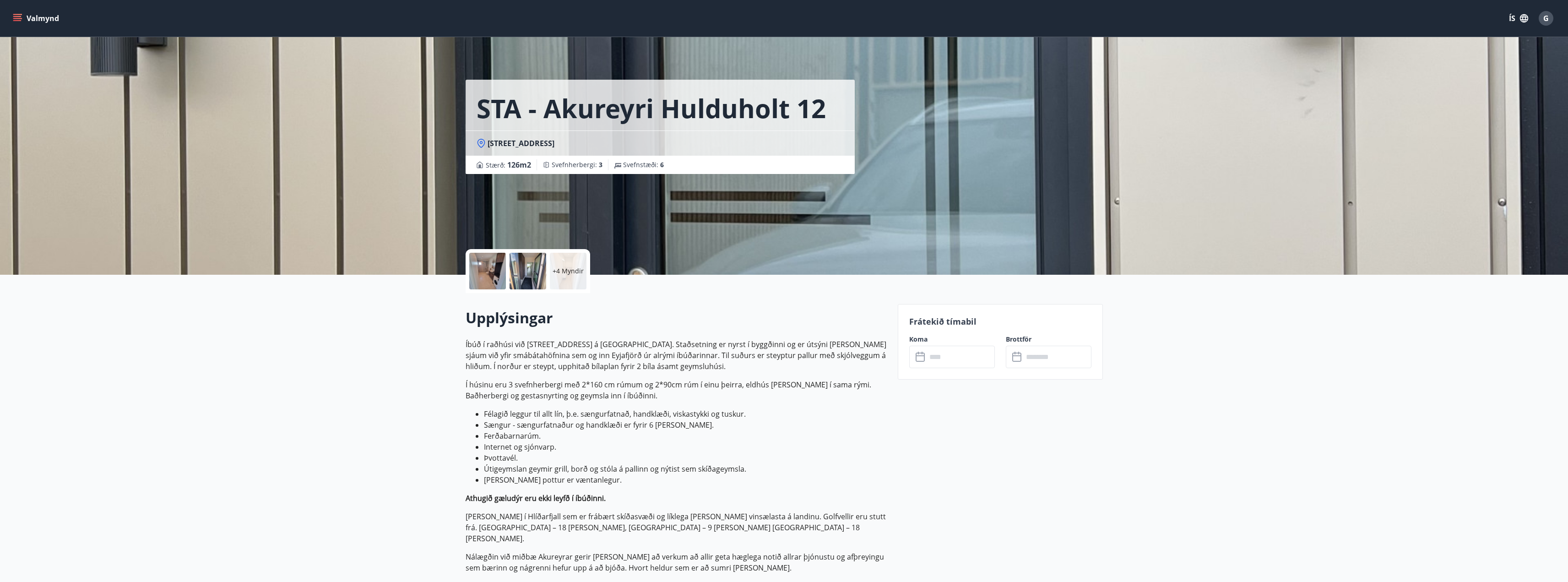
click at [577, 269] on p "+4 Myndir" at bounding box center [568, 271] width 31 height 9
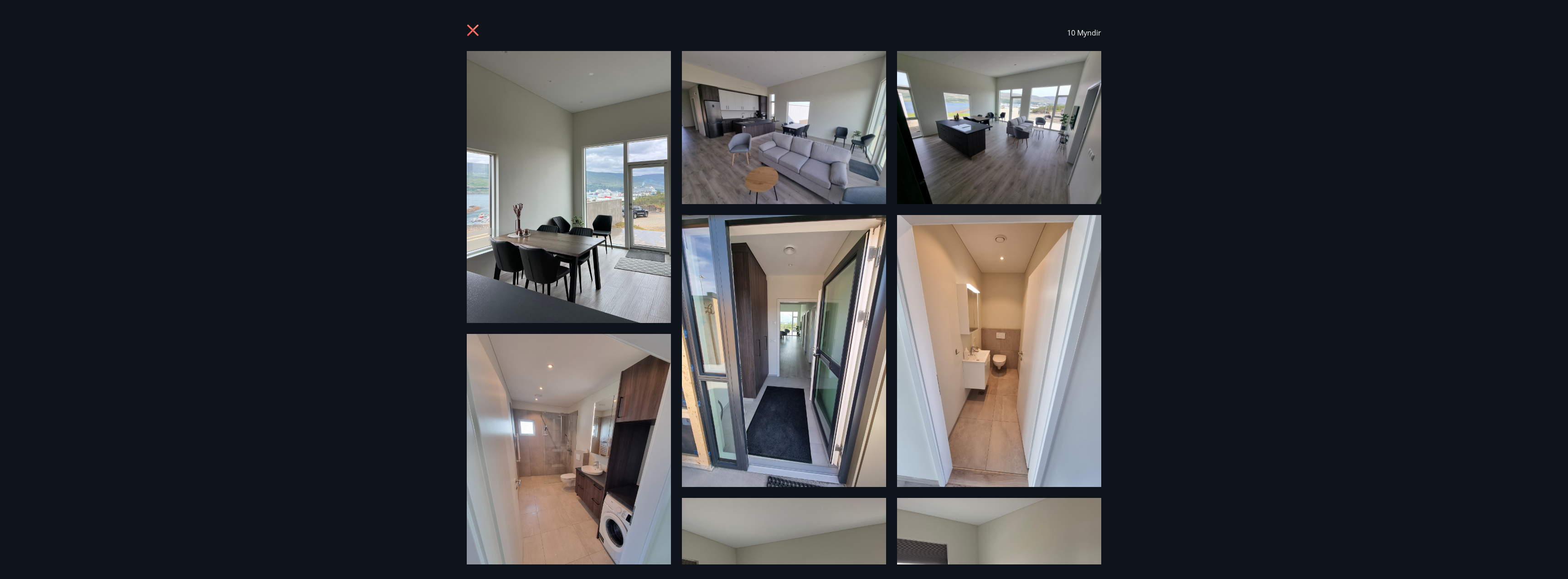
click at [467, 34] on icon at bounding box center [474, 32] width 15 height 15
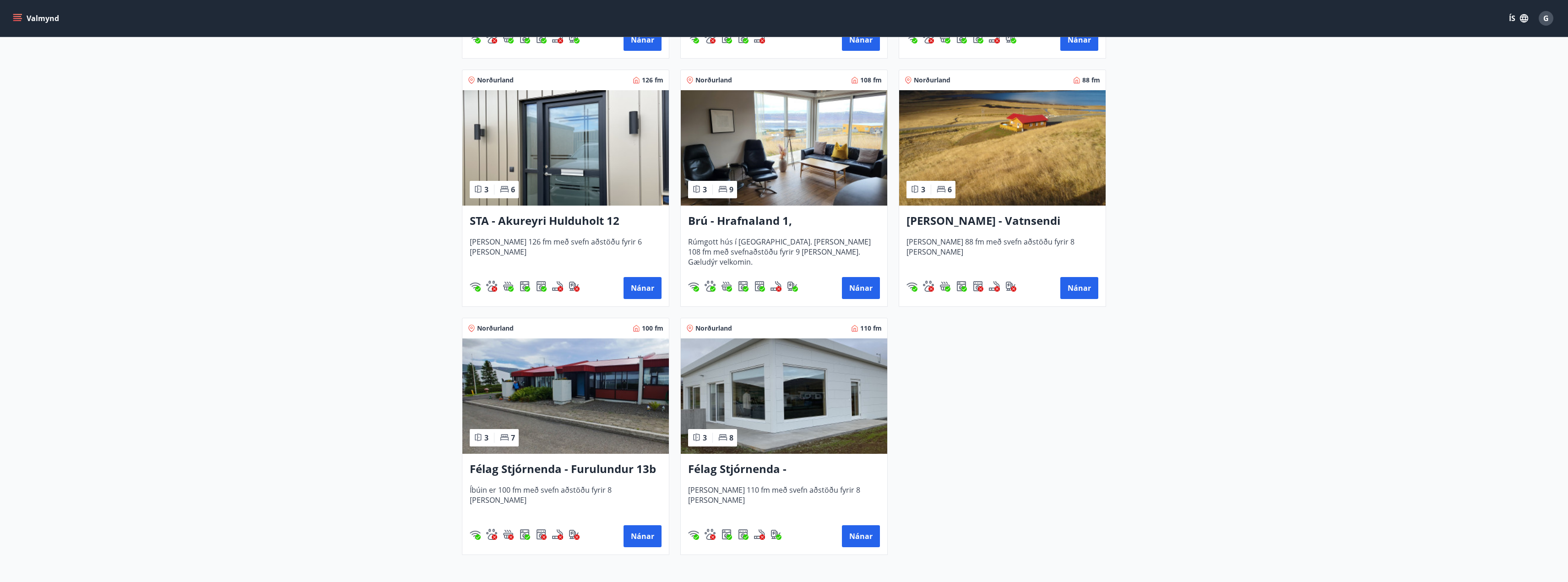
scroll to position [411, 0]
click at [869, 532] on button "Nánar" at bounding box center [861, 535] width 38 height 22
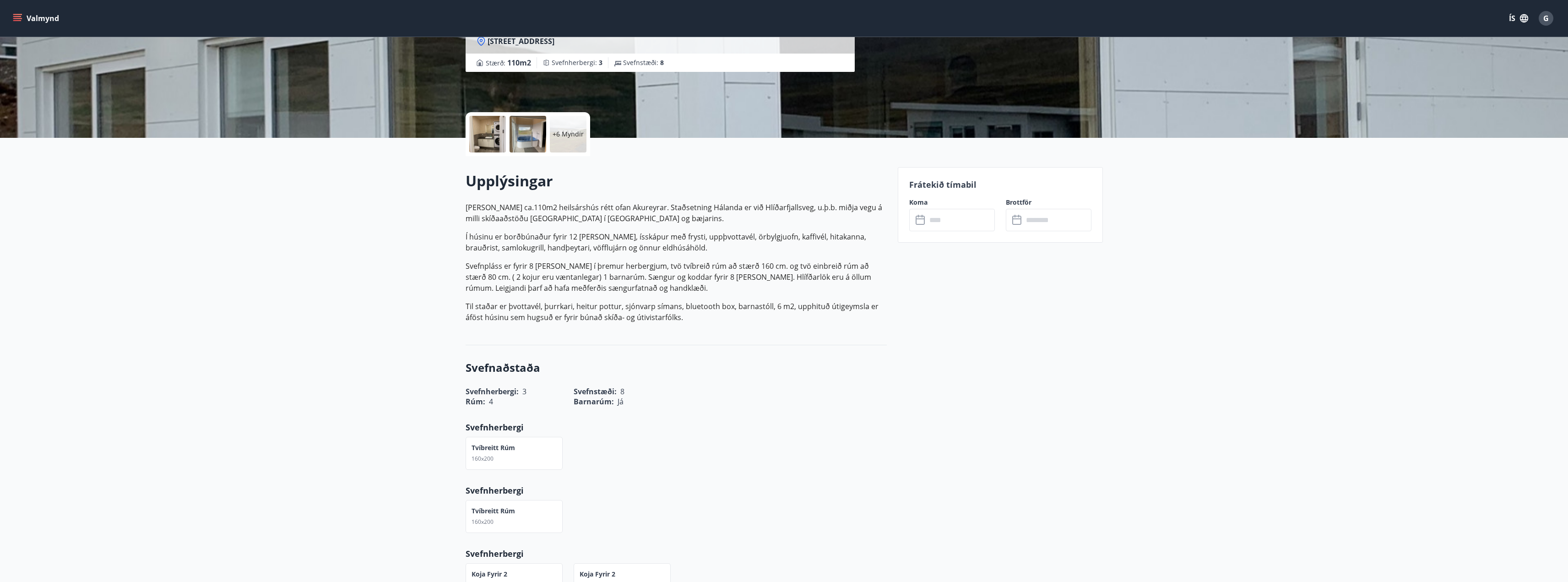
scroll to position [138, 0]
drag, startPoint x: 728, startPoint y: 305, endPoint x: 680, endPoint y: 309, distance: 48.2
click at [680, 309] on p "Til staðar er þvottavél, þurrkari, heitur pottur, sjónvarp símans, bluetooth bo…" at bounding box center [676, 311] width 421 height 22
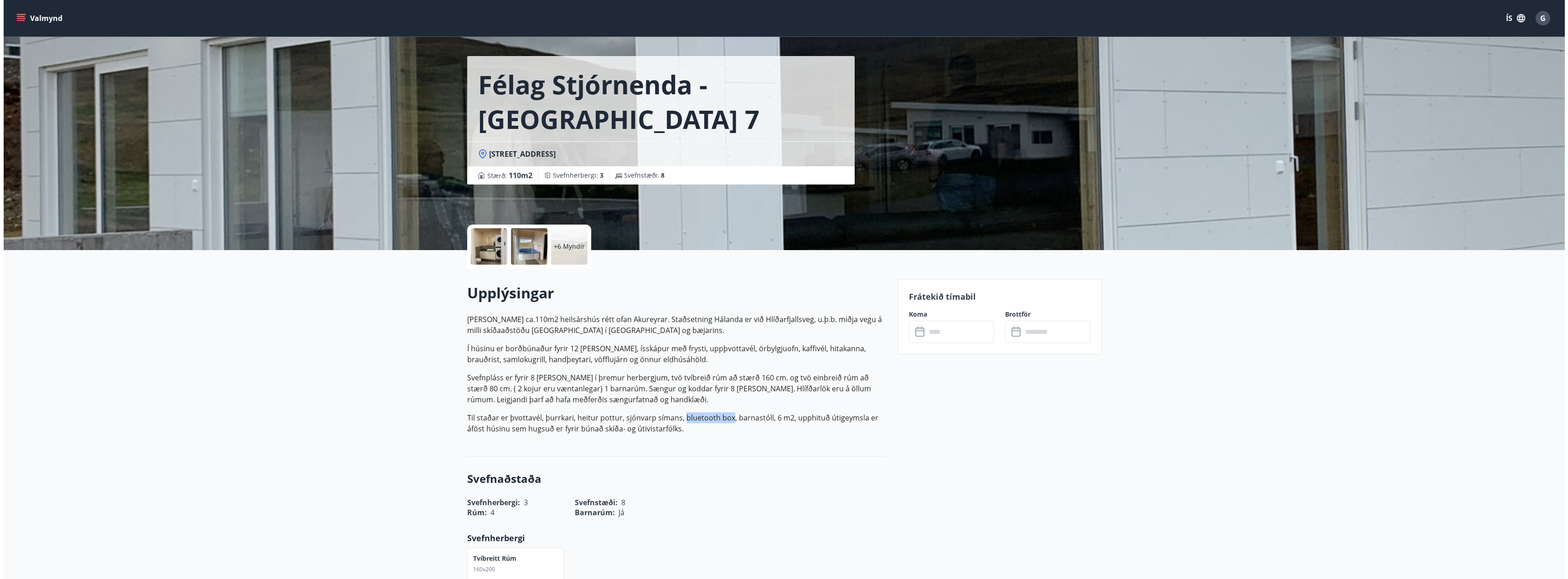
scroll to position [0, 0]
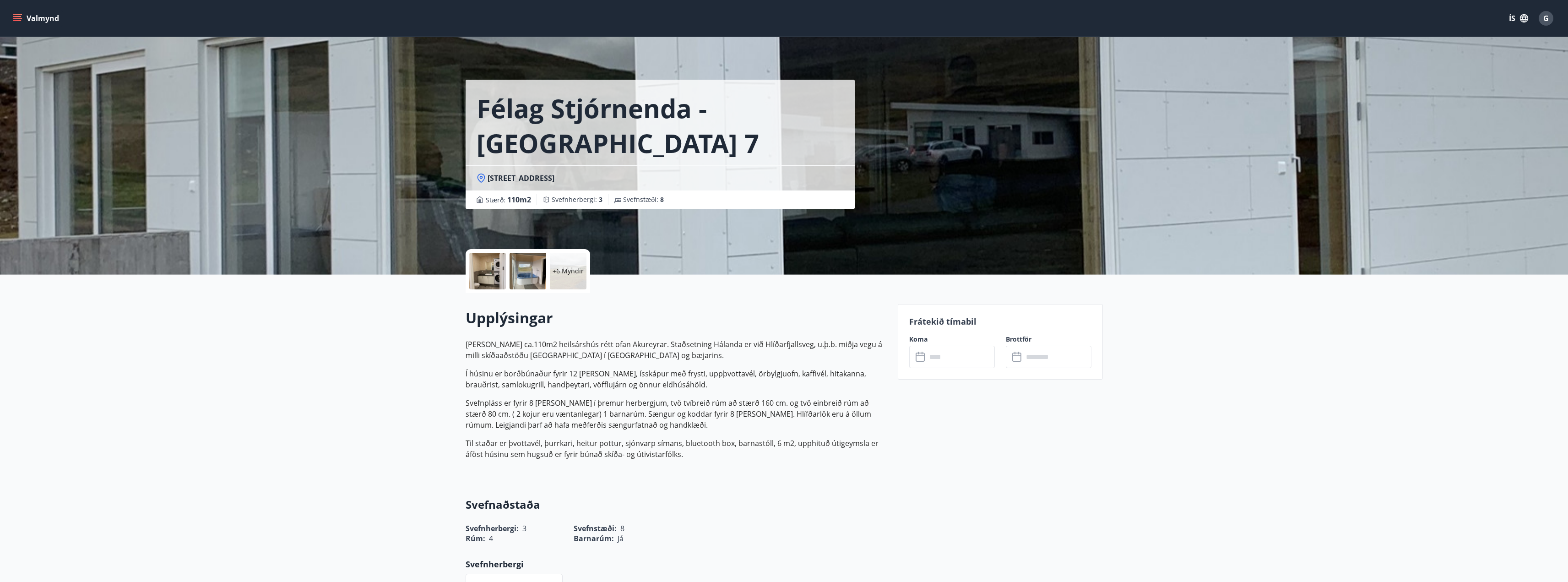
click at [565, 269] on p "+6 Myndir" at bounding box center [568, 271] width 31 height 9
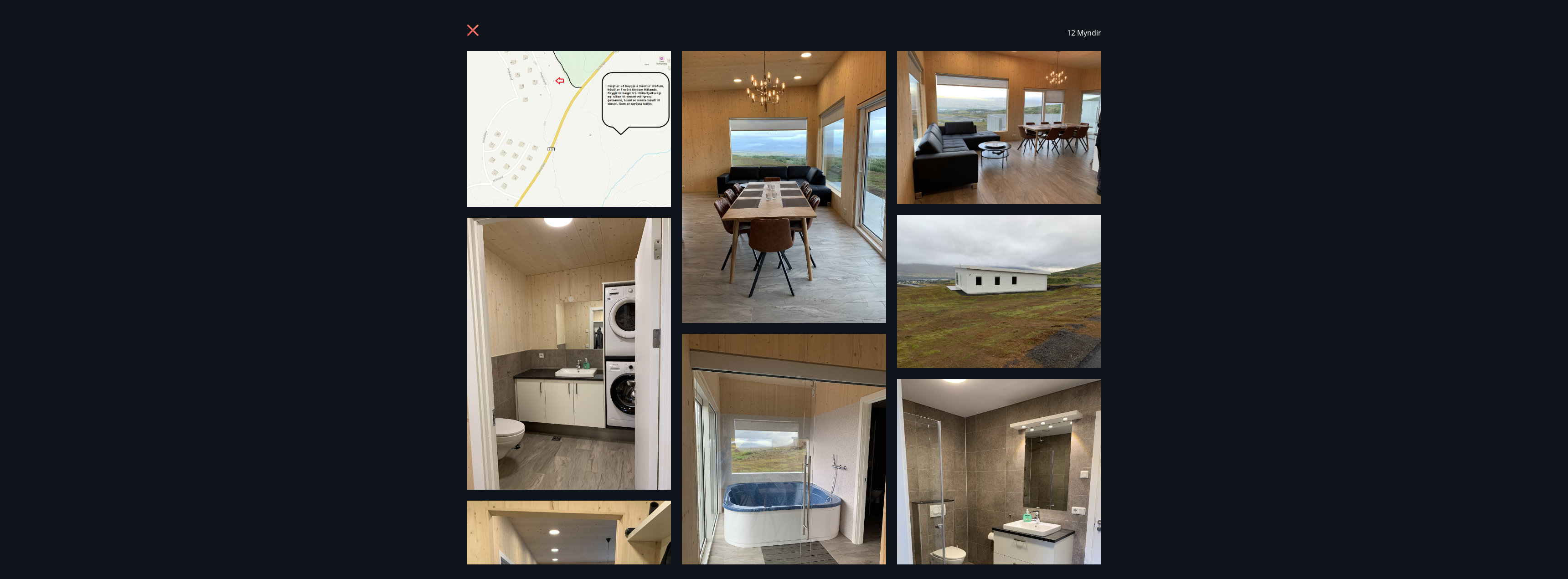
click at [472, 28] on icon at bounding box center [474, 32] width 15 height 15
